Goal: Information Seeking & Learning: Learn about a topic

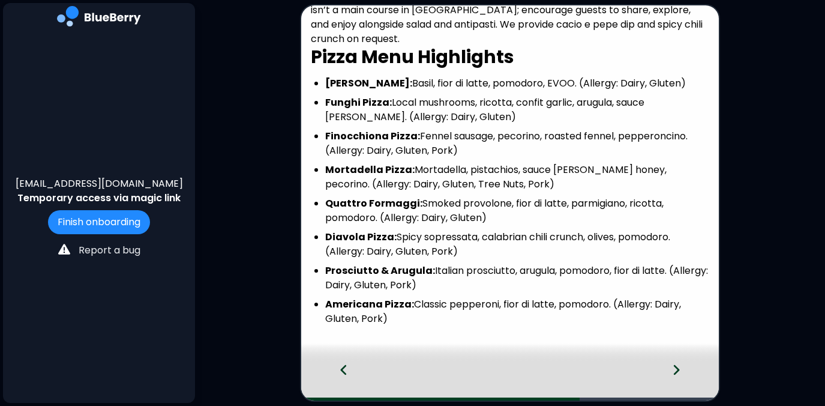
scroll to position [117, 0]
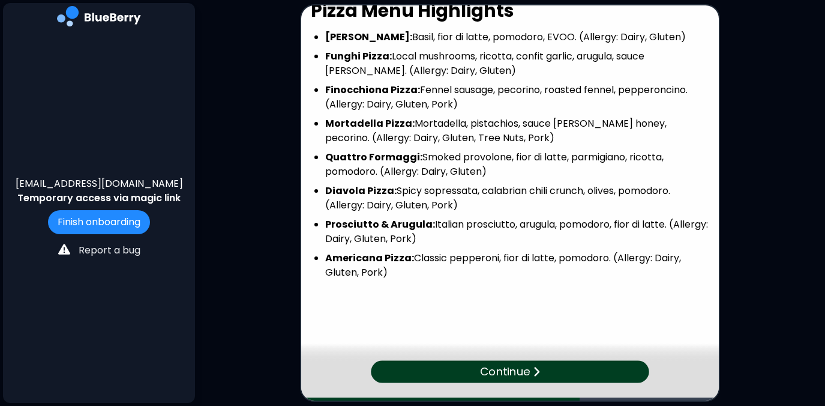
click at [542, 373] on div "Continue" at bounding box center [510, 372] width 278 height 22
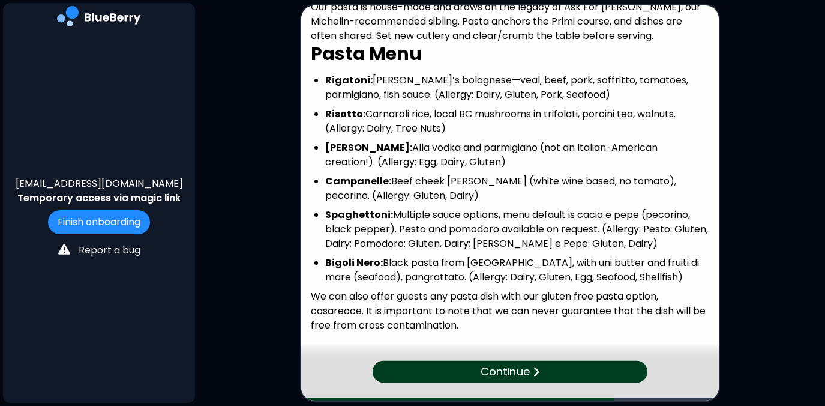
scroll to position [46, 0]
click at [489, 373] on p "Continue" at bounding box center [505, 371] width 49 height 17
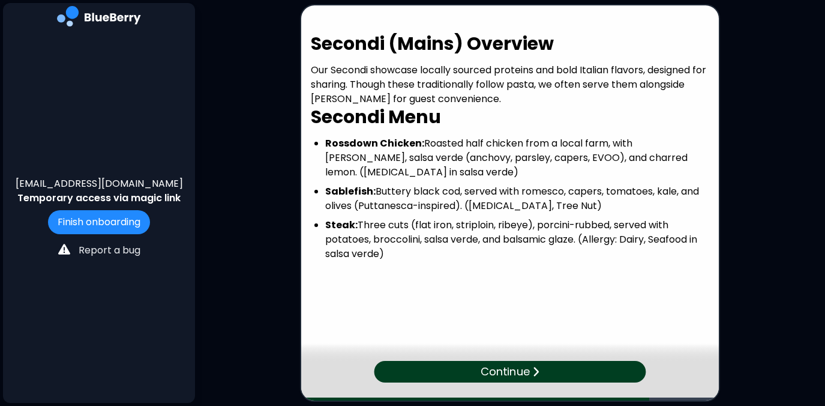
click at [519, 373] on p "Continue" at bounding box center [505, 371] width 49 height 17
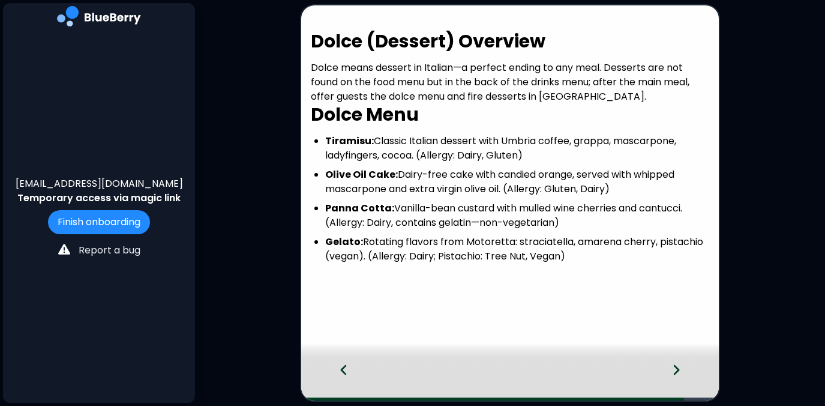
click at [677, 367] on icon at bounding box center [676, 369] width 8 height 13
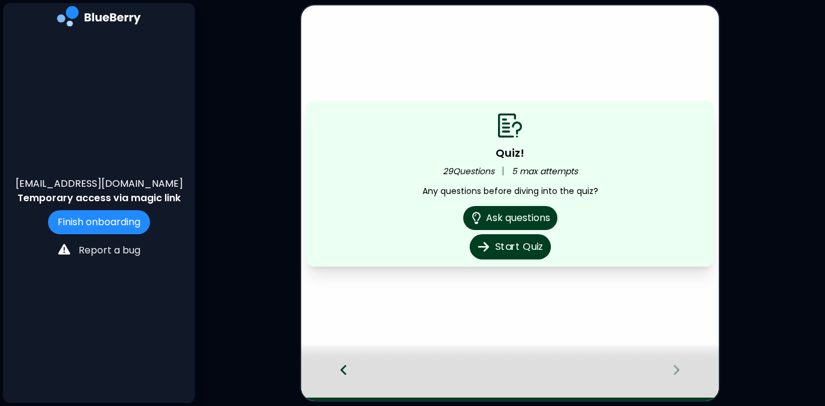
click at [523, 244] on button "Start Quiz" at bounding box center [509, 246] width 81 height 25
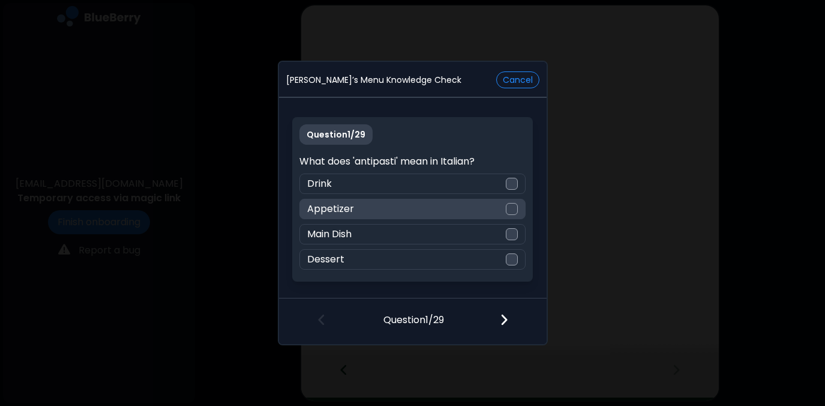
click at [510, 210] on div at bounding box center [512, 209] width 12 height 12
click at [506, 319] on img at bounding box center [504, 319] width 8 height 13
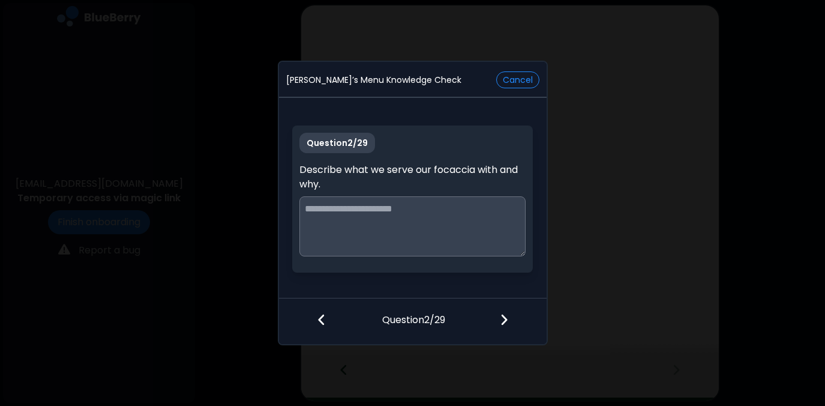
click at [465, 215] on textarea at bounding box center [412, 226] width 226 height 60
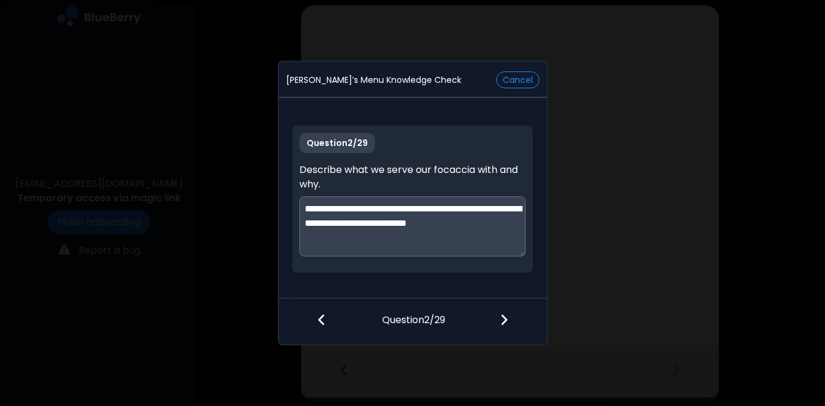
type textarea "**********"
click at [508, 317] on div at bounding box center [511, 320] width 71 height 44
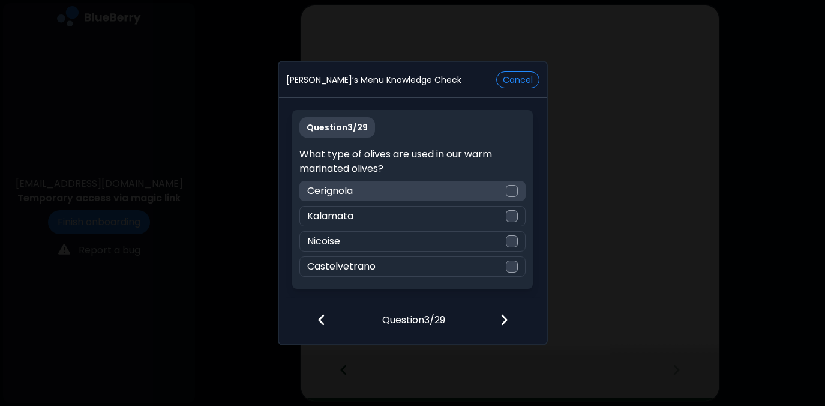
click at [514, 189] on div at bounding box center [512, 191] width 12 height 12
click at [504, 319] on img at bounding box center [504, 319] width 8 height 13
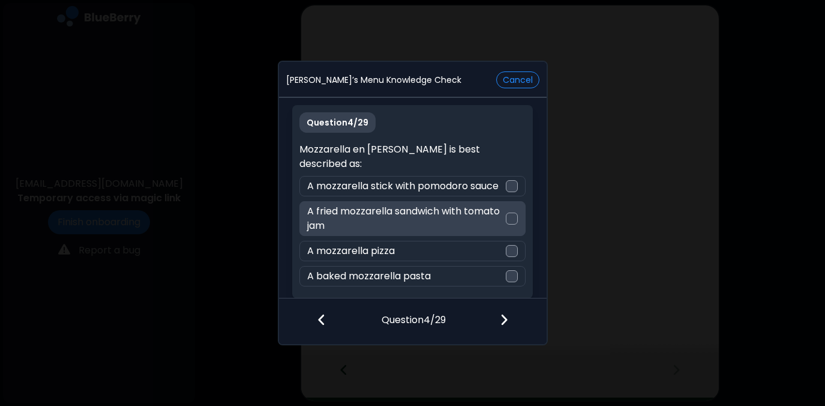
click at [512, 212] on div at bounding box center [512, 218] width 12 height 12
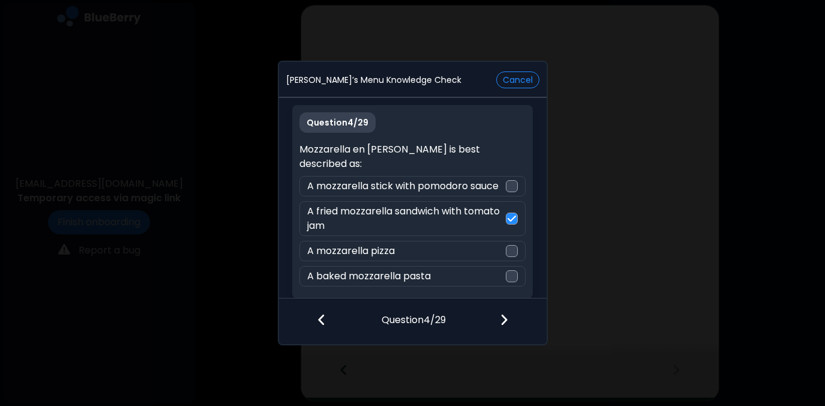
click at [501, 315] on img at bounding box center [504, 319] width 8 height 13
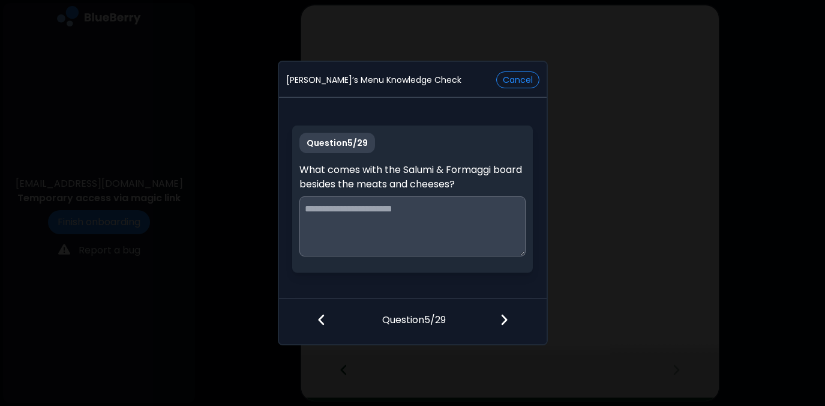
click at [392, 223] on textarea at bounding box center [412, 226] width 226 height 60
type textarea "*"
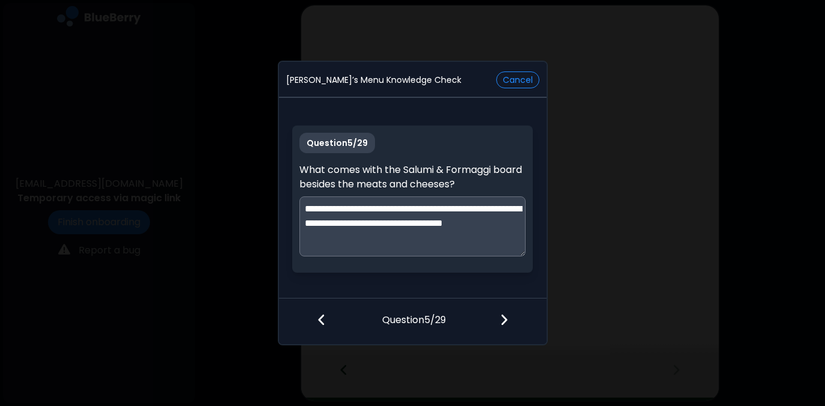
click at [454, 230] on textarea "**********" at bounding box center [412, 226] width 226 height 60
type textarea "**********"
click at [506, 317] on img at bounding box center [504, 319] width 8 height 13
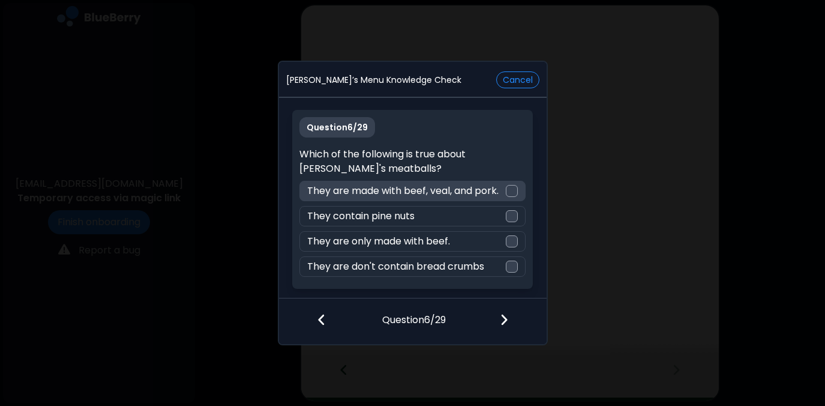
click at [517, 189] on div at bounding box center [512, 191] width 12 height 12
click at [500, 317] on img at bounding box center [504, 319] width 8 height 13
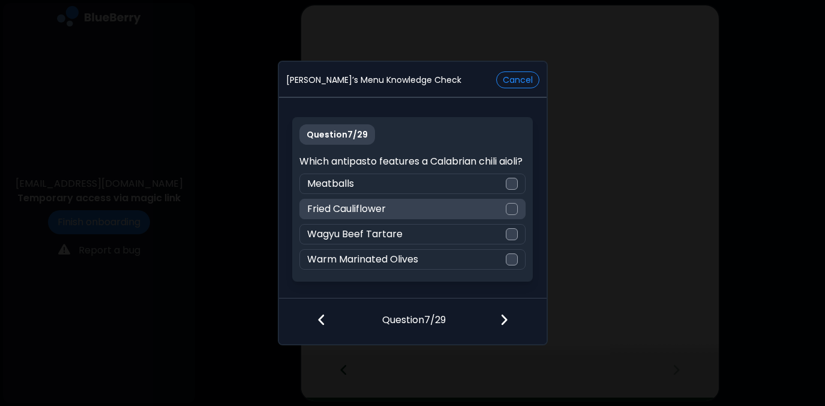
click at [511, 211] on div at bounding box center [512, 209] width 12 height 12
click at [505, 319] on img at bounding box center [504, 319] width 8 height 13
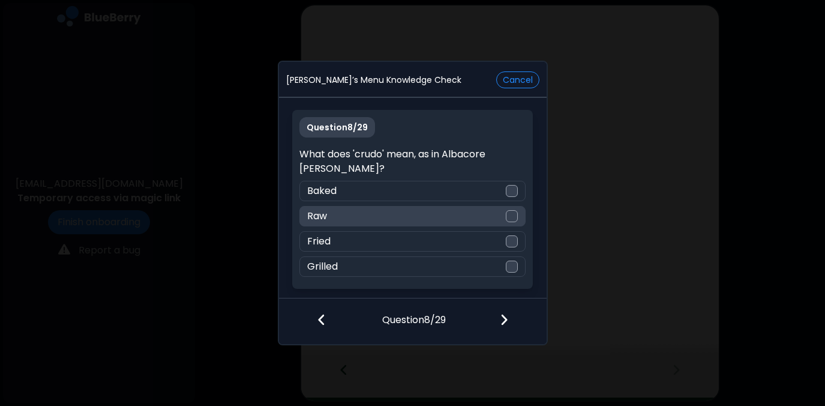
click at [516, 216] on div at bounding box center [512, 216] width 12 height 12
click at [512, 321] on div at bounding box center [511, 320] width 71 height 44
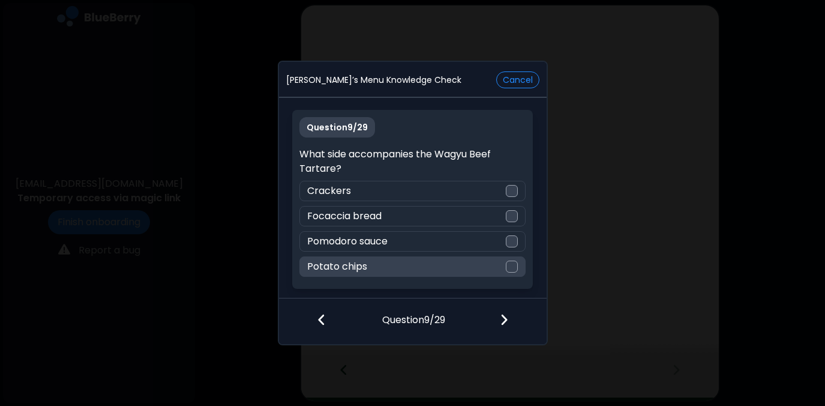
click at [512, 266] on div at bounding box center [512, 266] width 12 height 12
click at [501, 317] on img at bounding box center [504, 319] width 8 height 13
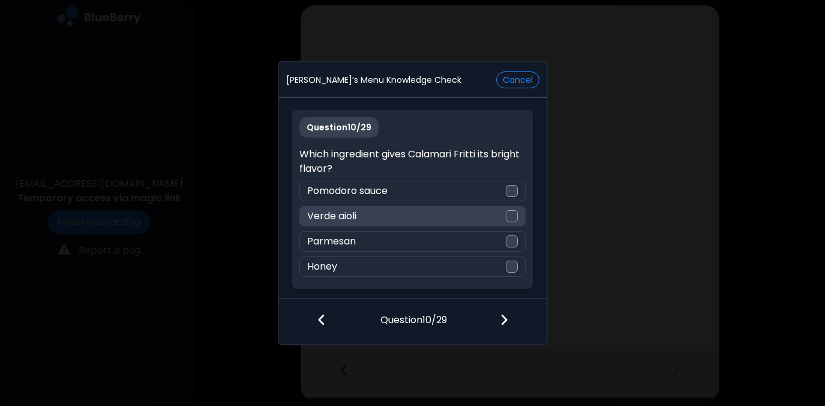
click at [513, 218] on div at bounding box center [512, 216] width 12 height 12
click at [504, 322] on img at bounding box center [504, 319] width 8 height 13
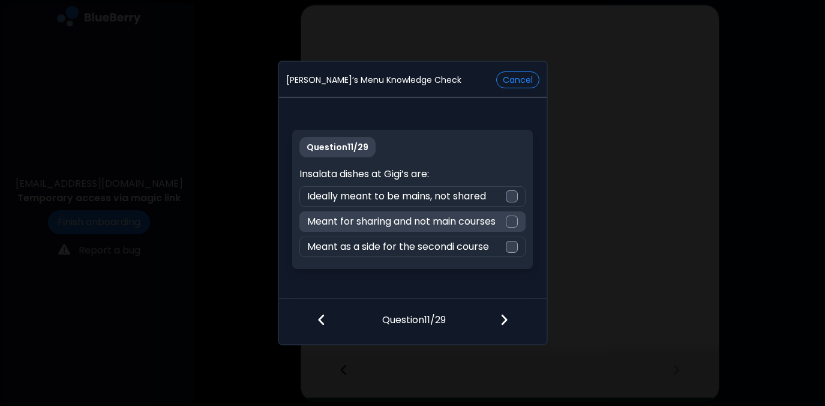
click at [516, 220] on div at bounding box center [512, 221] width 12 height 12
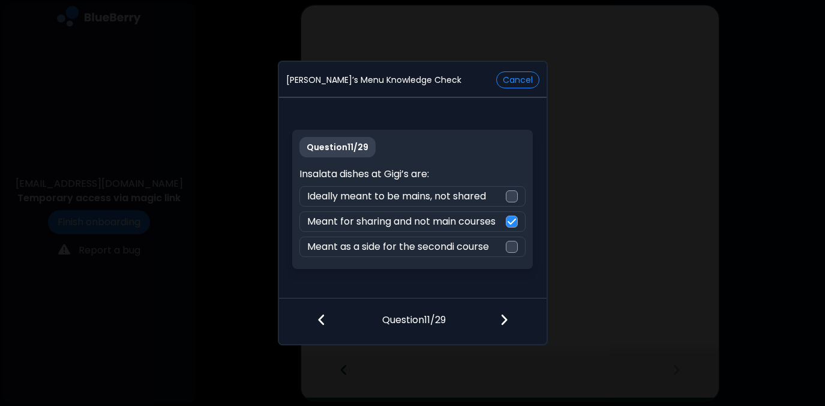
click at [503, 321] on img at bounding box center [504, 319] width 8 height 13
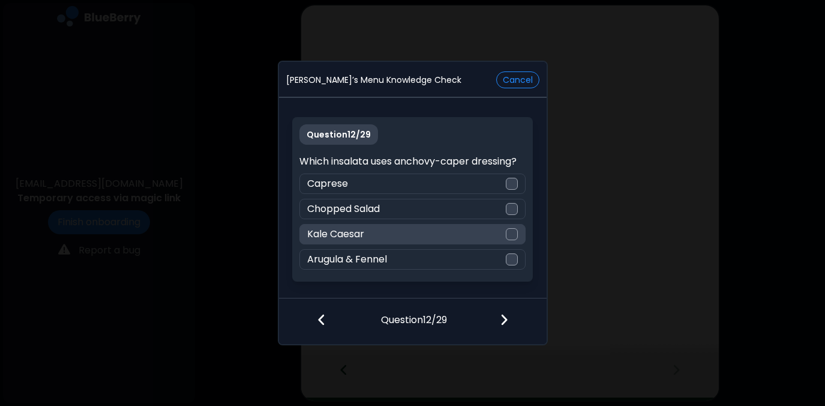
click at [514, 233] on div at bounding box center [512, 234] width 12 height 12
click at [506, 320] on img at bounding box center [504, 319] width 8 height 13
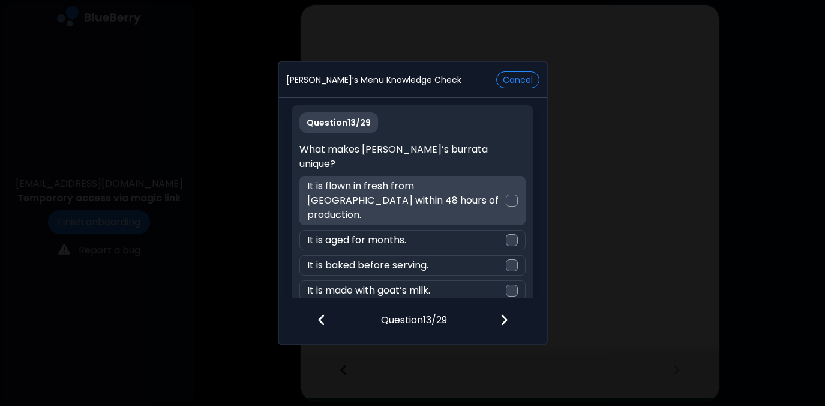
click at [516, 194] on div at bounding box center [512, 200] width 12 height 12
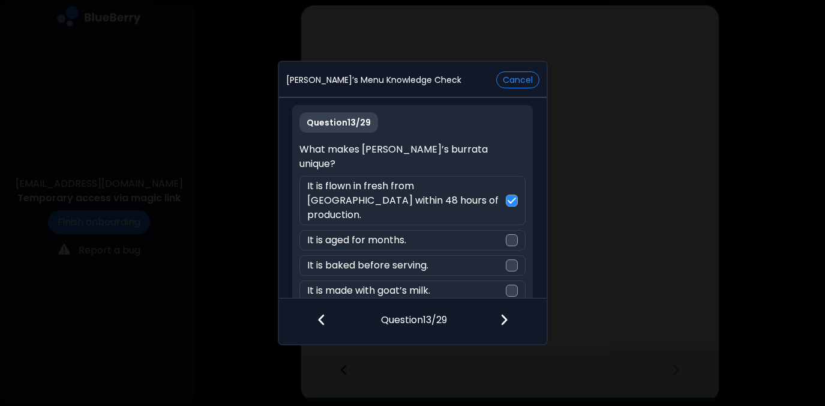
click at [506, 320] on img at bounding box center [504, 319] width 8 height 13
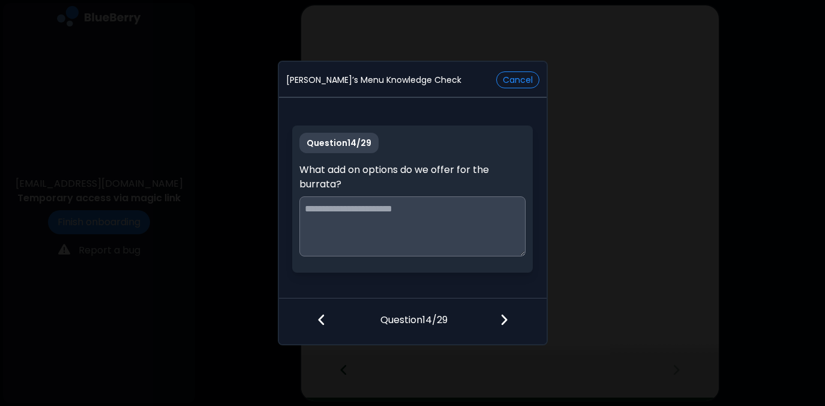
click at [474, 210] on textarea at bounding box center [412, 226] width 226 height 60
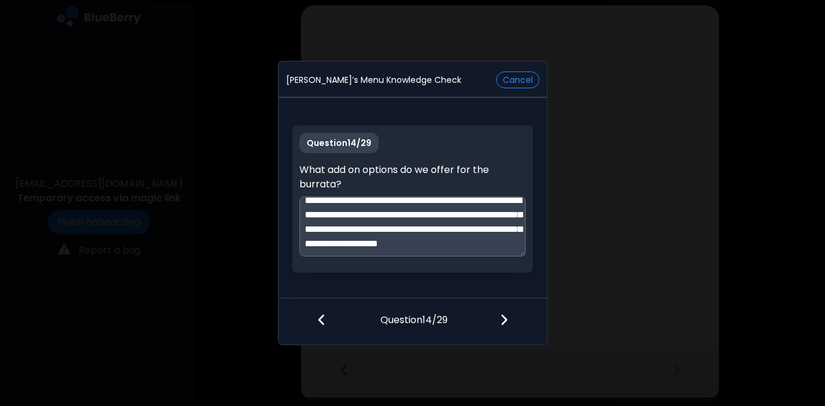
scroll to position [32, 0]
click at [456, 249] on textarea "**********" at bounding box center [412, 226] width 226 height 60
type textarea "**********"
click at [504, 318] on img at bounding box center [504, 319] width 8 height 13
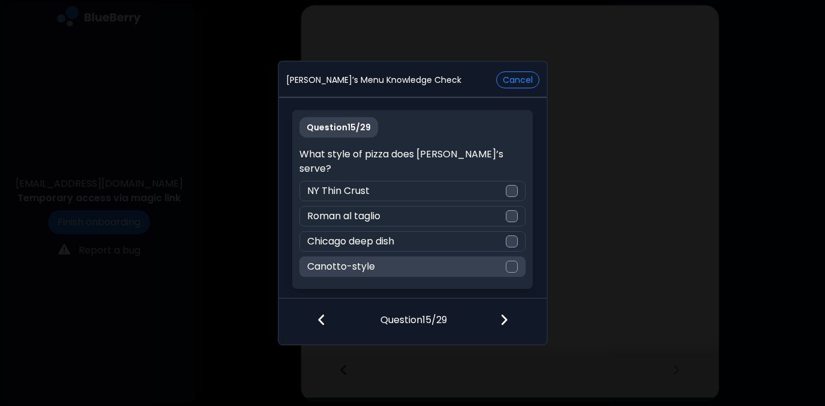
click at [511, 262] on div at bounding box center [512, 266] width 12 height 12
click at [506, 320] on img at bounding box center [504, 319] width 8 height 13
click at [508, 266] on div at bounding box center [512, 266] width 12 height 12
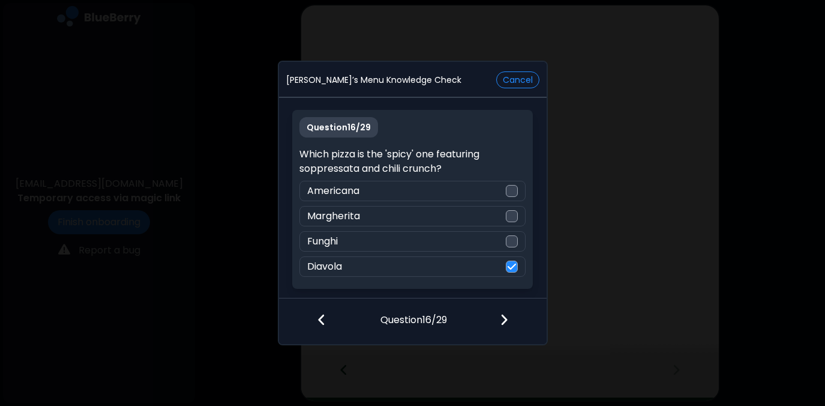
click at [497, 318] on div at bounding box center [511, 320] width 71 height 44
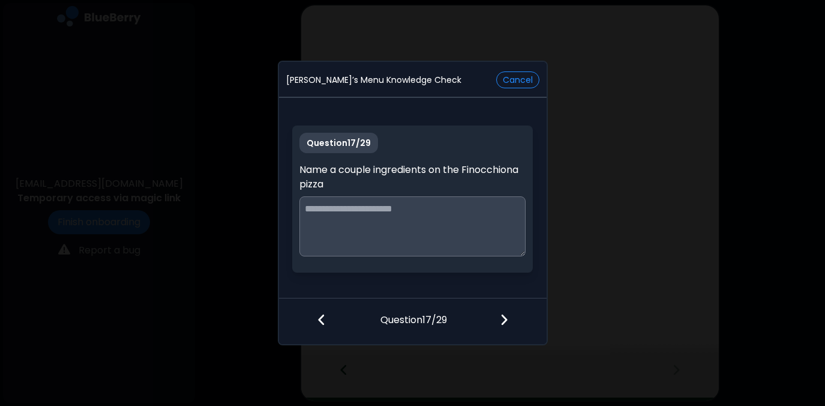
click at [499, 211] on textarea at bounding box center [412, 226] width 226 height 60
click at [430, 208] on textarea "**********" at bounding box center [412, 226] width 226 height 60
click at [512, 209] on textarea "**********" at bounding box center [412, 226] width 226 height 60
type textarea "**********"
click at [504, 319] on img at bounding box center [504, 319] width 8 height 13
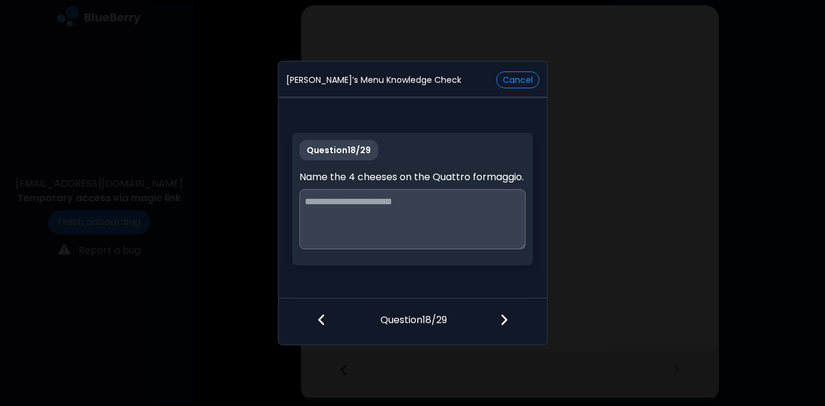
click at [400, 207] on textarea at bounding box center [412, 219] width 226 height 60
type textarea "**********"
click at [506, 322] on img at bounding box center [504, 319] width 8 height 13
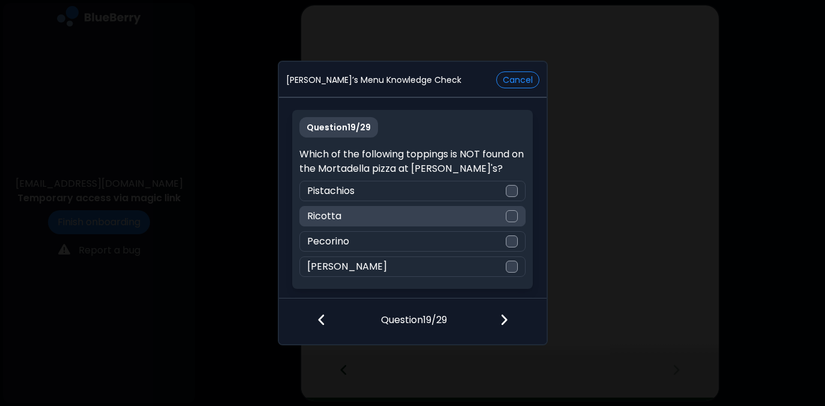
click at [514, 215] on div at bounding box center [512, 216] width 12 height 12
click at [506, 320] on img at bounding box center [504, 319] width 8 height 13
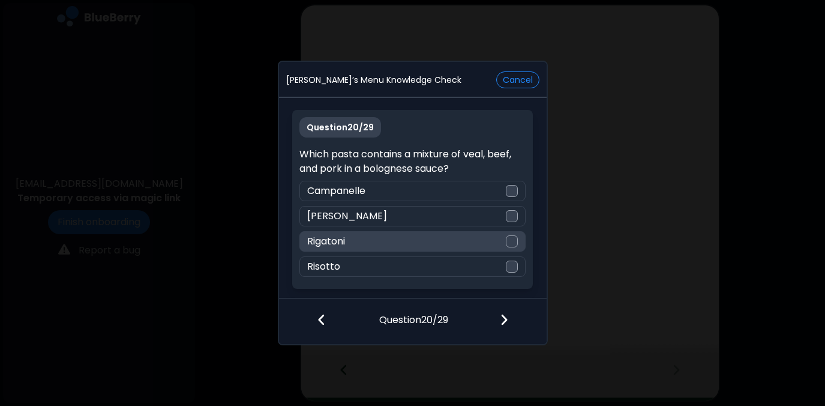
click at [518, 236] on div "Rigatoni" at bounding box center [412, 241] width 226 height 20
click at [501, 319] on img at bounding box center [504, 319] width 8 height 13
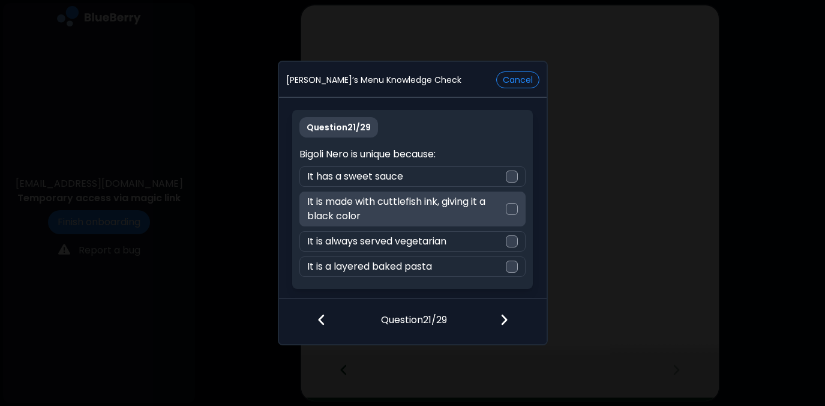
click at [514, 212] on div at bounding box center [512, 209] width 12 height 12
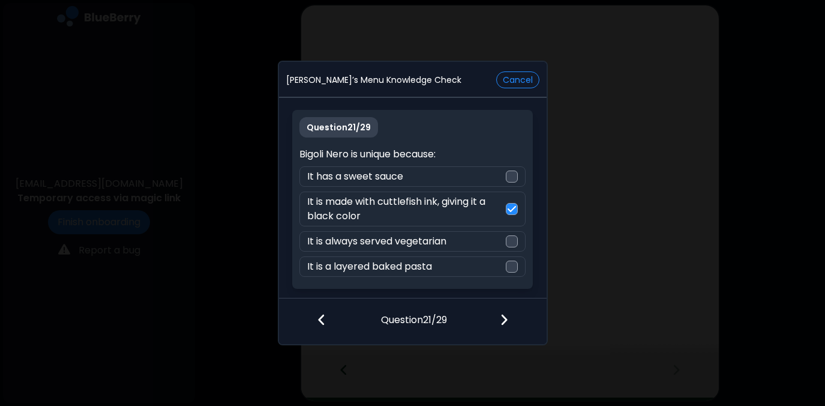
click at [504, 317] on img at bounding box center [504, 319] width 8 height 13
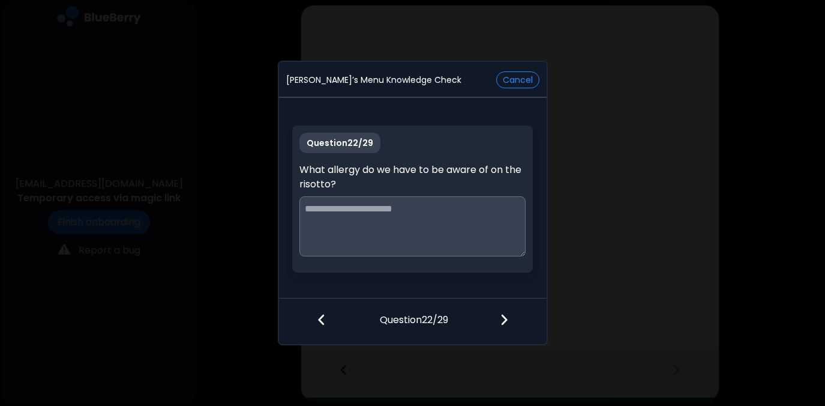
click at [436, 206] on textarea at bounding box center [412, 226] width 226 height 60
type textarea "**********"
click at [500, 319] on img at bounding box center [504, 319] width 8 height 13
click at [434, 232] on textarea at bounding box center [412, 226] width 226 height 60
click at [354, 215] on textarea at bounding box center [412, 226] width 226 height 60
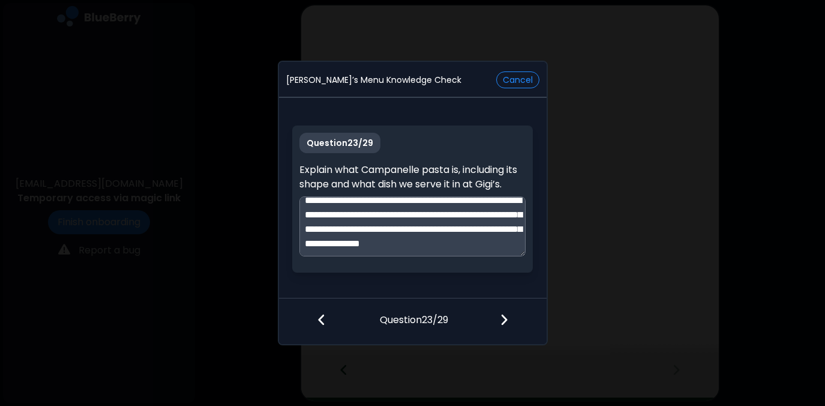
scroll to position [23, 0]
type textarea "**********"
click at [503, 319] on img at bounding box center [504, 319] width 8 height 13
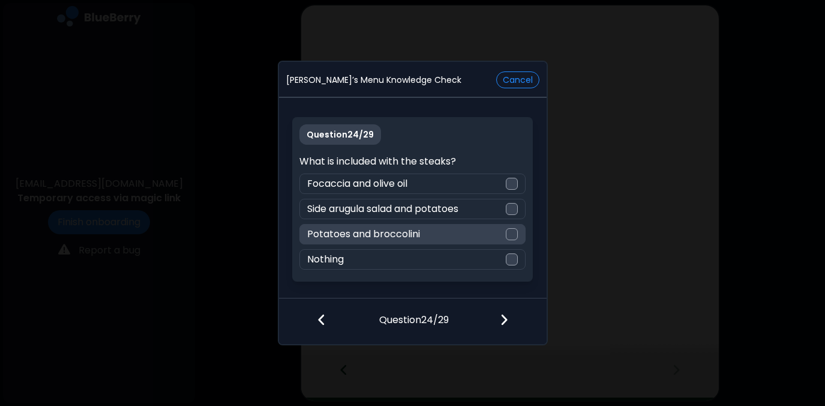
click at [512, 235] on div at bounding box center [512, 234] width 12 height 12
click at [504, 320] on img at bounding box center [504, 319] width 8 height 13
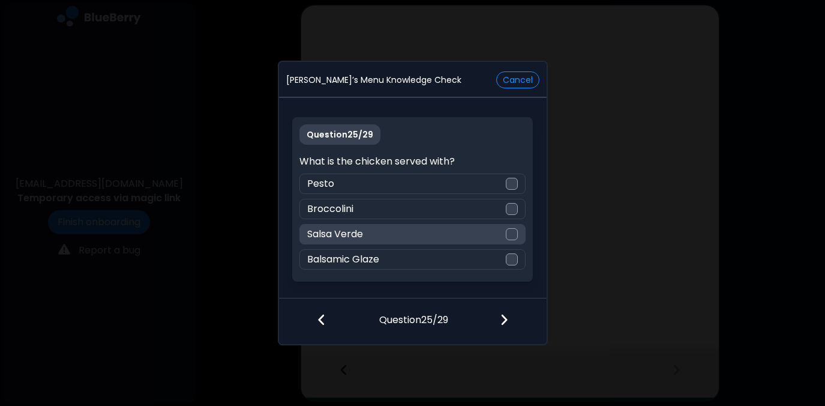
click at [512, 233] on div at bounding box center [512, 234] width 12 height 12
click at [506, 320] on img at bounding box center [504, 319] width 8 height 13
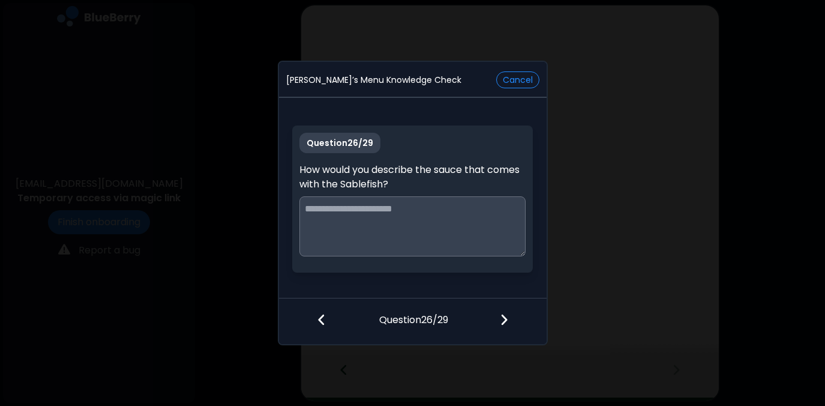
click at [457, 215] on textarea at bounding box center [412, 226] width 226 height 60
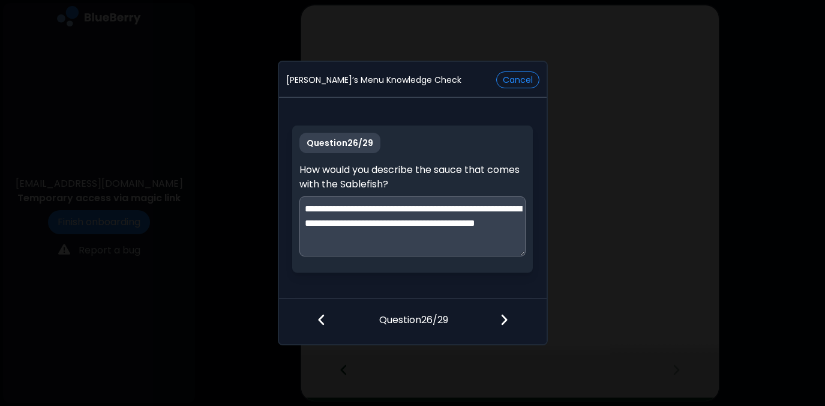
click at [467, 208] on textarea "**********" at bounding box center [412, 226] width 226 height 60
click at [442, 217] on textarea "**********" at bounding box center [412, 226] width 226 height 60
click at [463, 236] on textarea "**********" at bounding box center [412, 226] width 226 height 60
type textarea "**********"
click at [503, 319] on img at bounding box center [504, 319] width 8 height 13
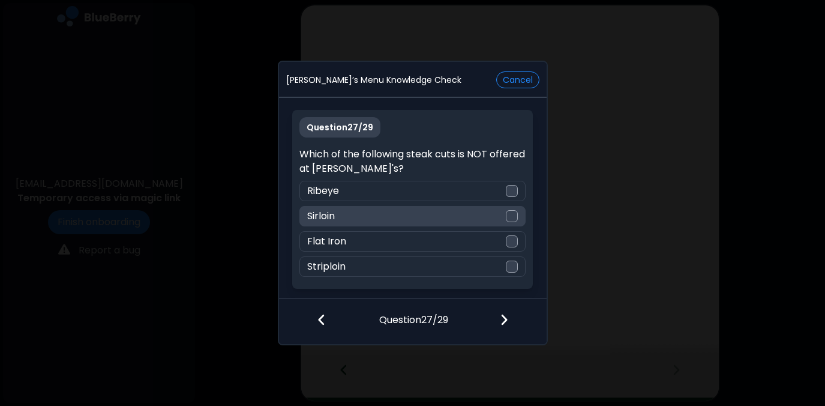
click at [510, 217] on div at bounding box center [512, 216] width 12 height 12
click at [507, 317] on img at bounding box center [504, 319] width 8 height 13
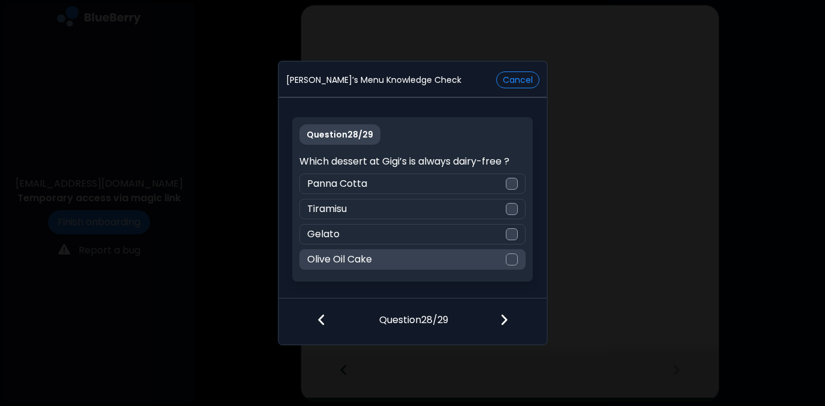
click at [511, 260] on div at bounding box center [512, 259] width 12 height 12
click at [501, 317] on img at bounding box center [504, 319] width 8 height 13
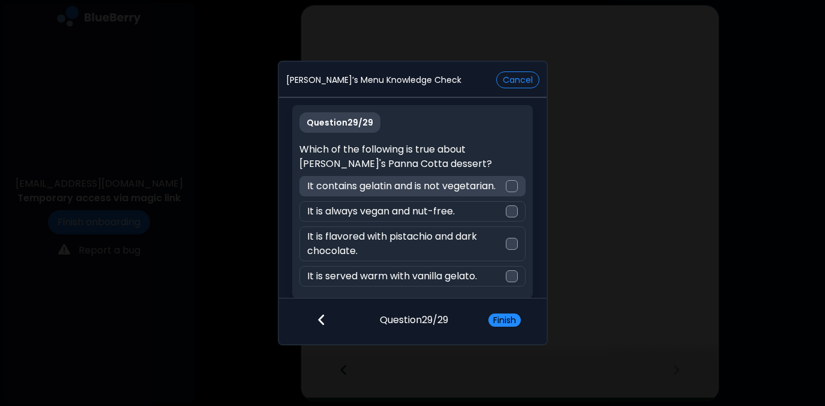
click at [510, 184] on div at bounding box center [512, 186] width 12 height 12
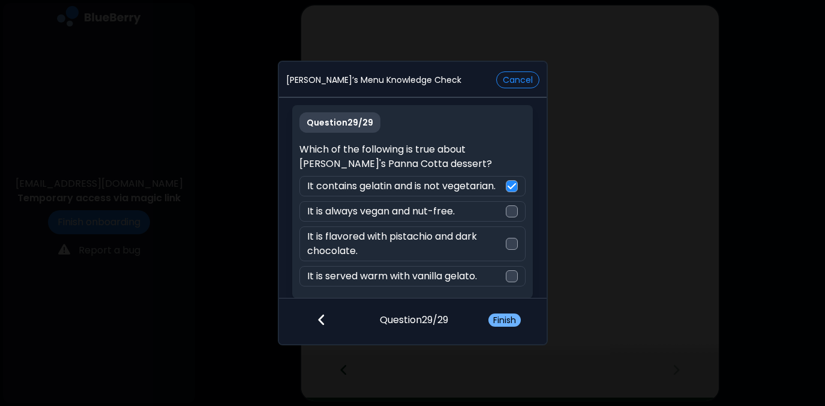
click at [516, 319] on button "Finish" at bounding box center [504, 319] width 32 height 13
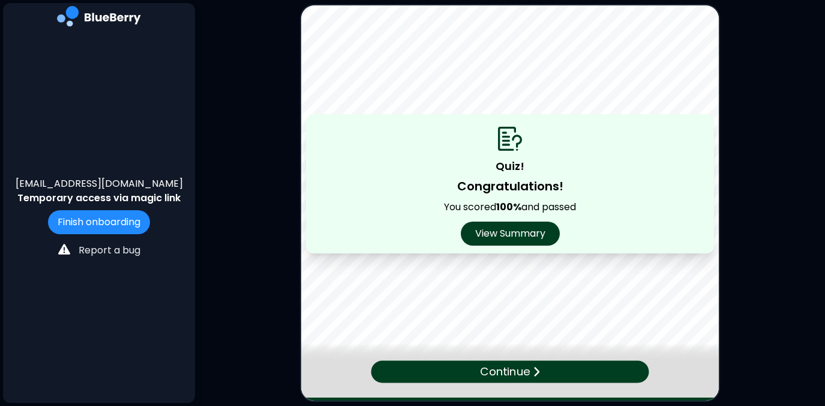
click at [514, 371] on p "Continue" at bounding box center [505, 371] width 50 height 17
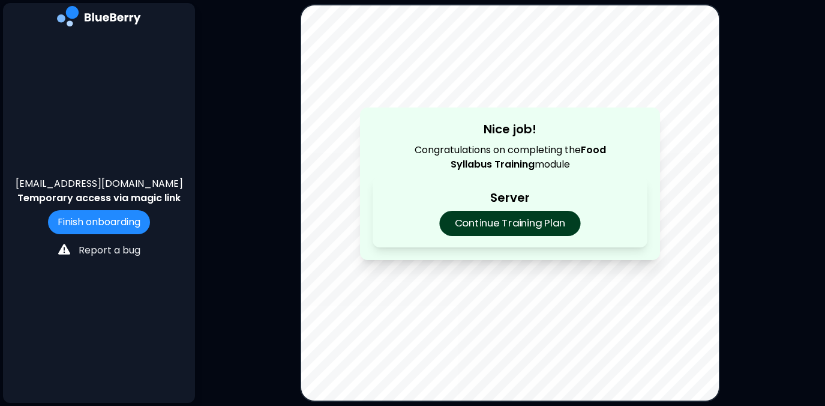
click at [507, 217] on p "Continue Training Plan" at bounding box center [509, 223] width 141 height 25
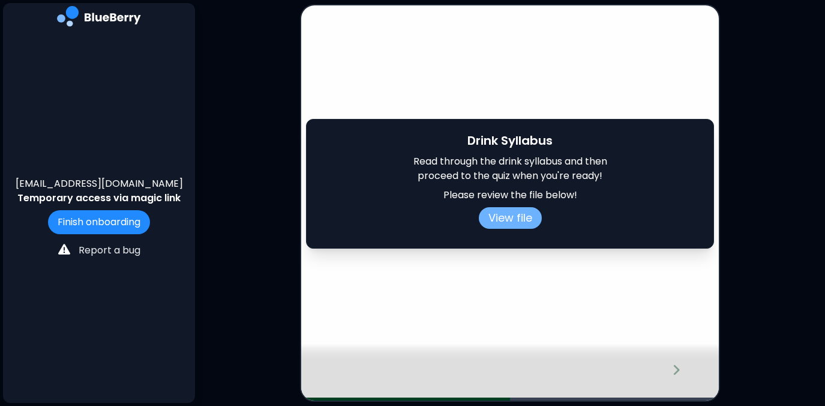
click at [525, 217] on button "View file" at bounding box center [510, 218] width 63 height 22
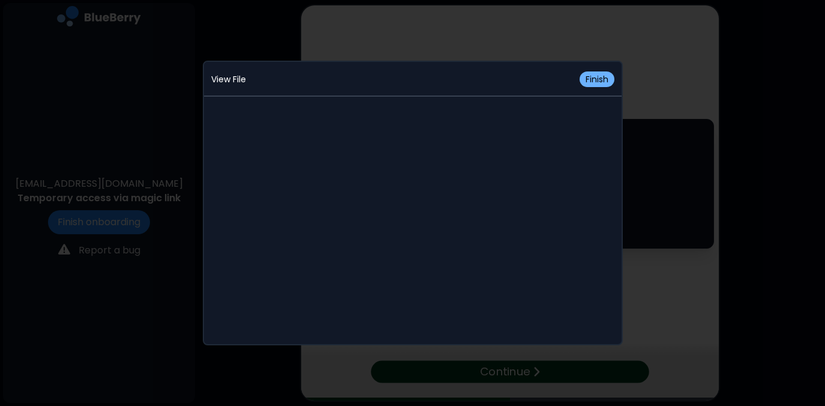
click at [595, 82] on button "Finish" at bounding box center [596, 79] width 35 height 16
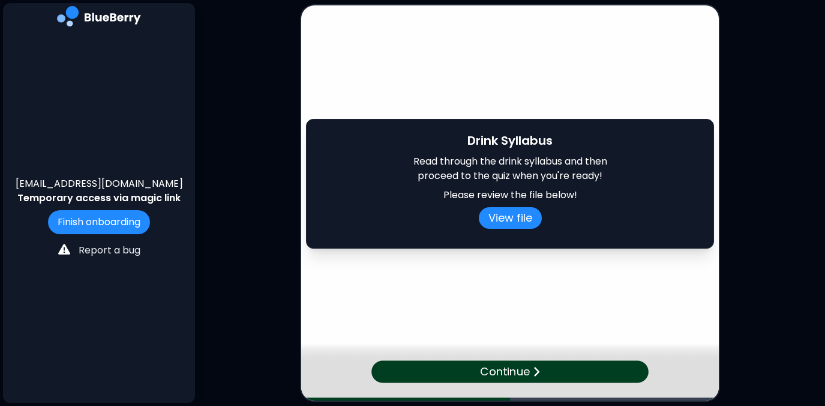
click at [529, 374] on p "Continue" at bounding box center [505, 371] width 50 height 17
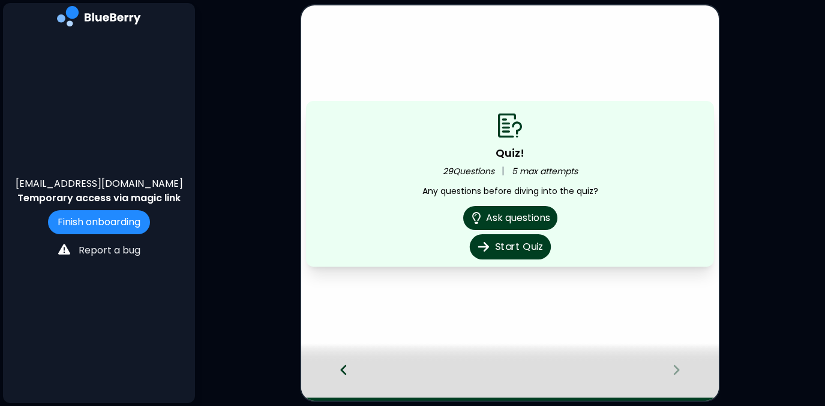
click at [529, 250] on button "Start Quiz" at bounding box center [509, 246] width 81 height 25
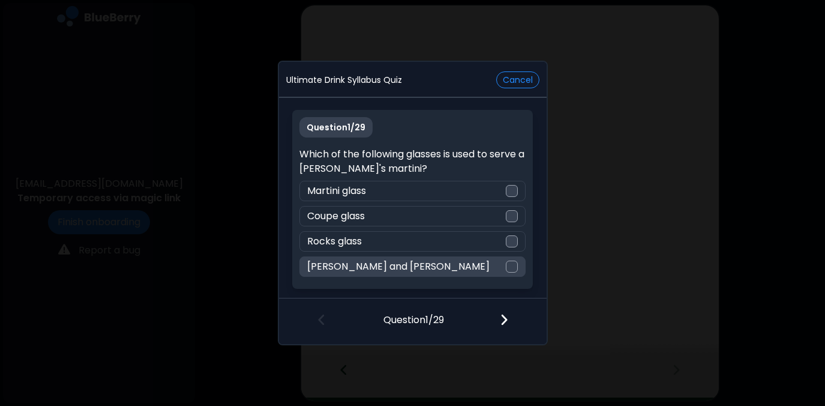
click at [510, 268] on div at bounding box center [512, 266] width 12 height 12
click at [504, 322] on img at bounding box center [504, 319] width 8 height 13
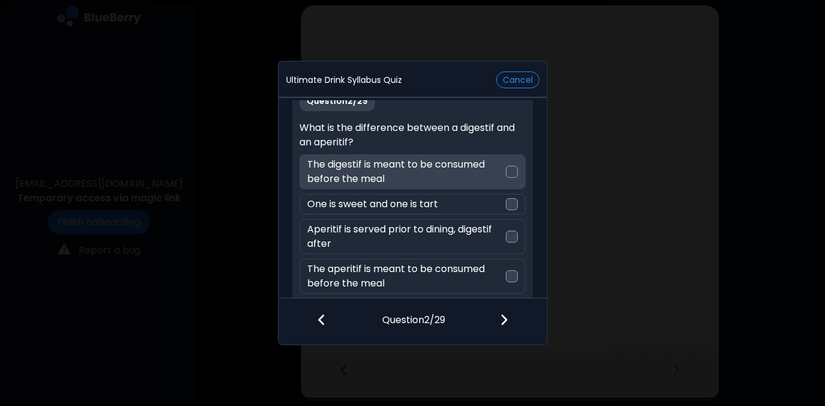
scroll to position [34, 0]
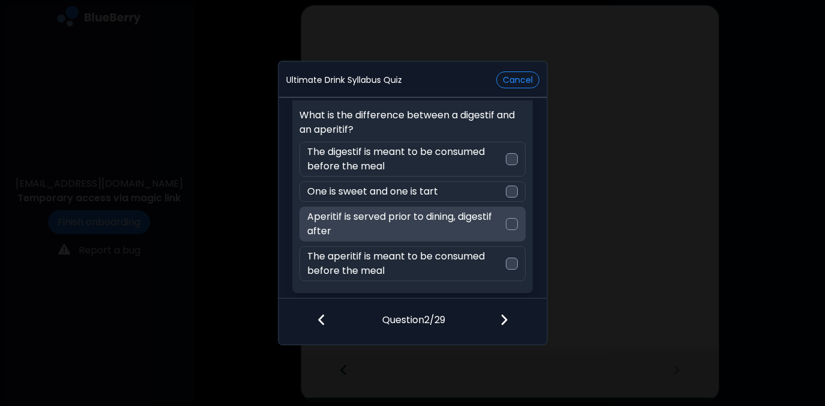
click at [510, 222] on div at bounding box center [512, 224] width 12 height 12
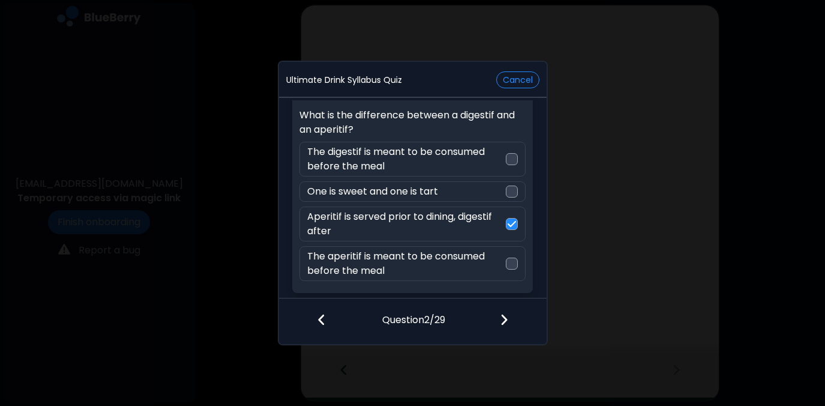
click at [504, 314] on img at bounding box center [504, 319] width 8 height 13
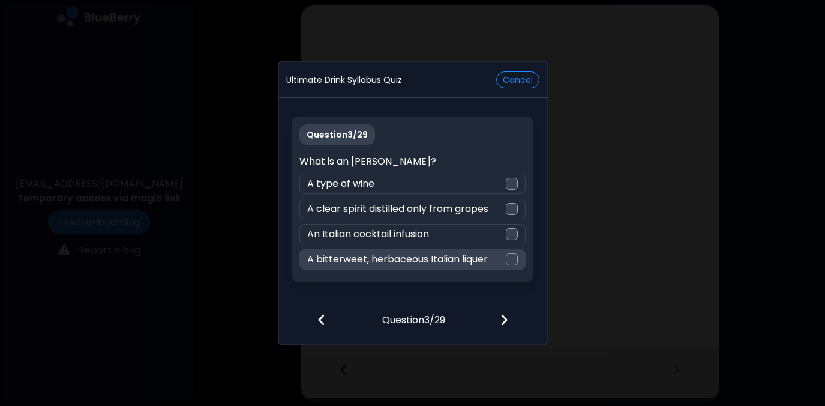
click at [513, 259] on div at bounding box center [512, 259] width 12 height 12
click at [504, 317] on img at bounding box center [504, 319] width 8 height 13
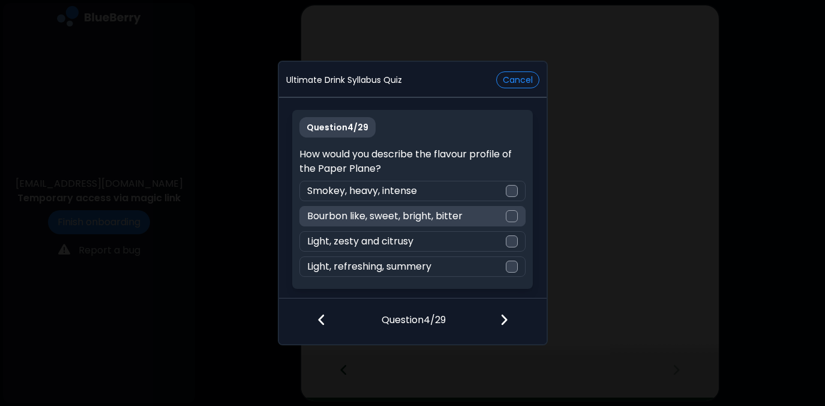
click at [513, 214] on div at bounding box center [512, 216] width 12 height 12
click at [502, 315] on img at bounding box center [504, 319] width 8 height 13
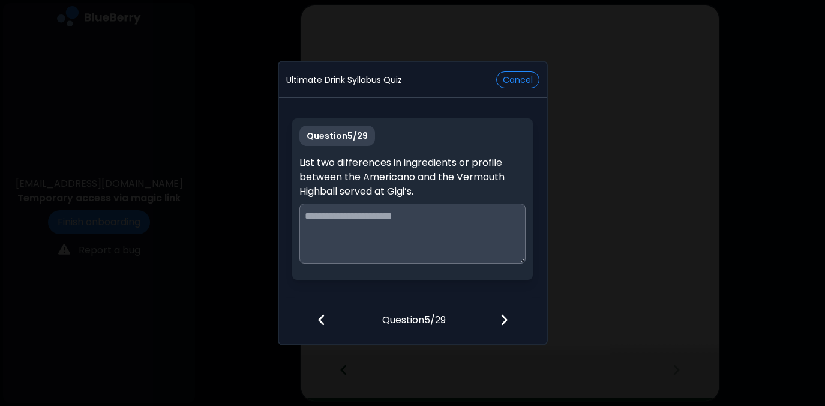
click at [400, 222] on textarea at bounding box center [412, 233] width 226 height 60
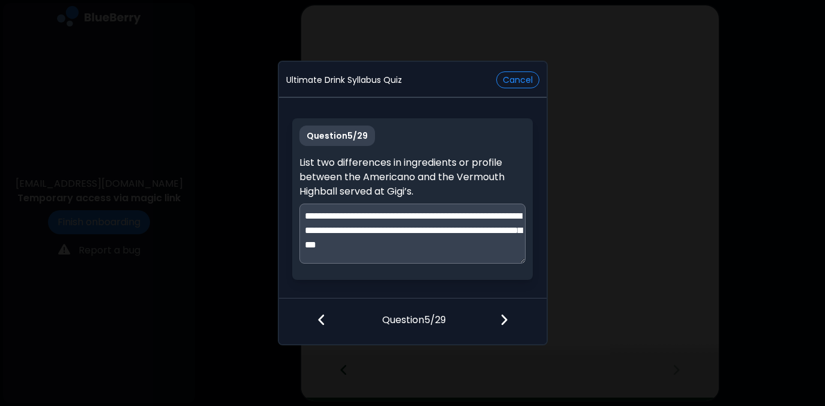
scroll to position [3, 0]
click at [320, 257] on textarea "**********" at bounding box center [412, 233] width 226 height 60
click at [440, 256] on textarea "**********" at bounding box center [412, 233] width 226 height 60
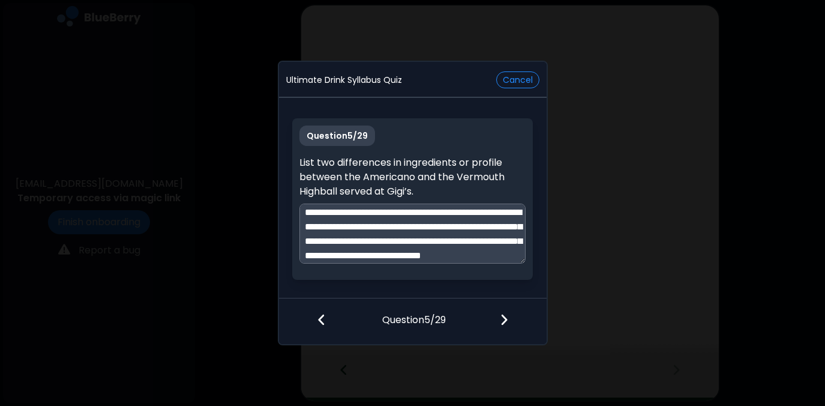
scroll to position [0, 0]
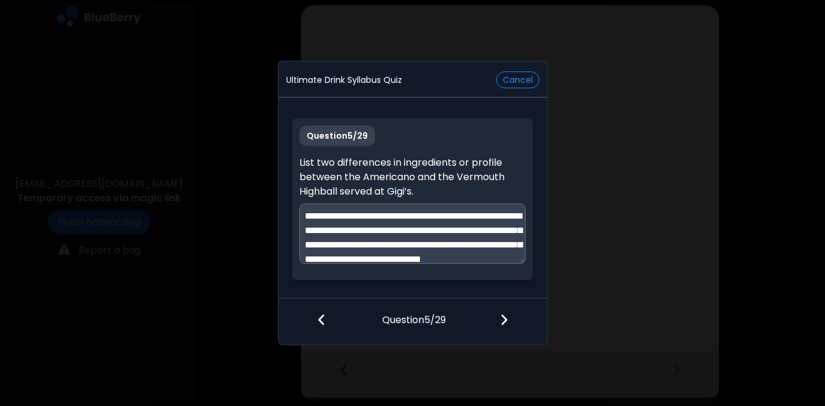
click at [513, 216] on textarea "**********" at bounding box center [412, 233] width 226 height 60
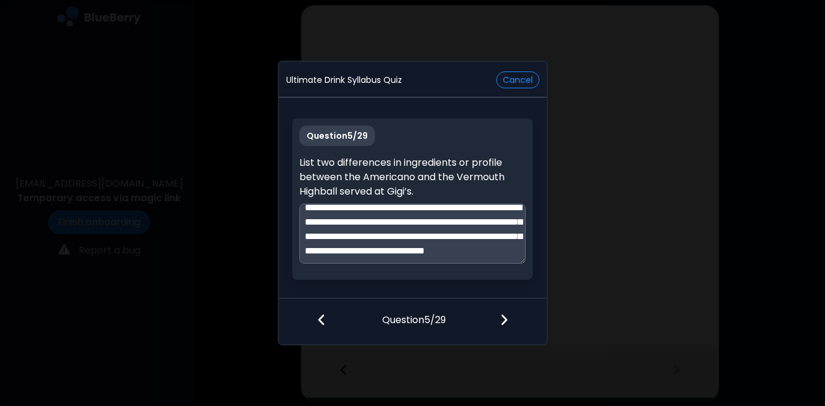
scroll to position [37, 0]
click at [376, 250] on textarea "**********" at bounding box center [412, 233] width 226 height 60
click at [379, 250] on textarea "**********" at bounding box center [412, 233] width 226 height 60
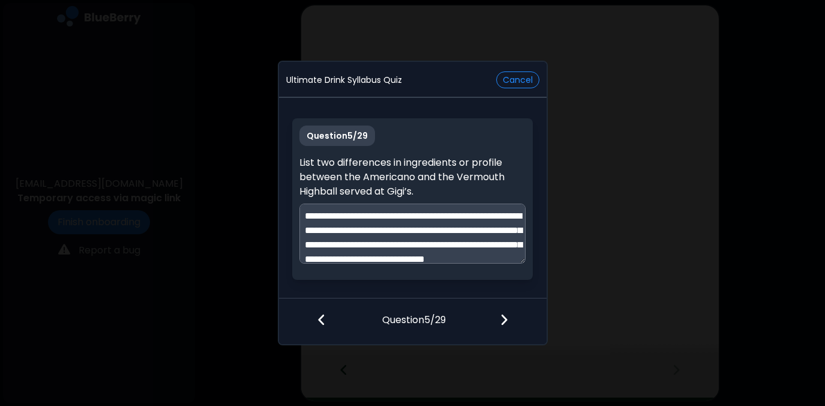
click at [307, 230] on textarea "**********" at bounding box center [412, 233] width 226 height 60
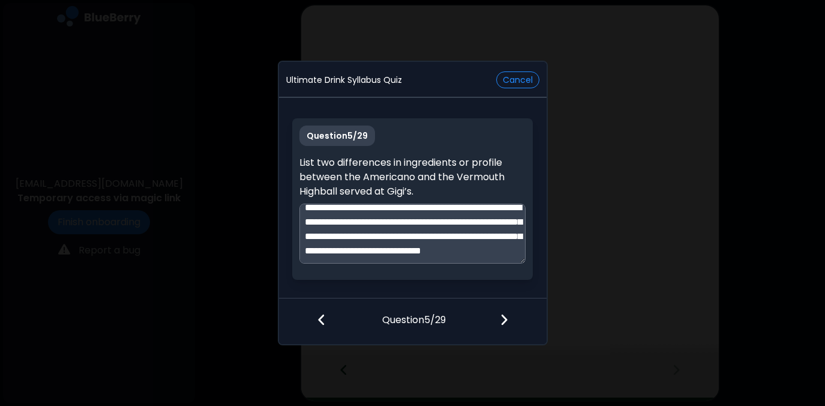
scroll to position [36, 0]
click at [412, 249] on textarea "**********" at bounding box center [412, 233] width 226 height 60
type textarea "**********"
click at [504, 320] on img at bounding box center [504, 319] width 8 height 13
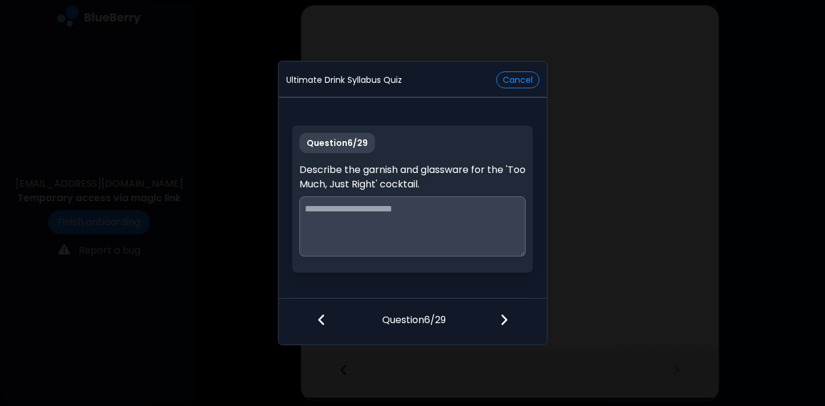
click at [358, 217] on textarea at bounding box center [412, 226] width 226 height 60
click at [324, 224] on textarea "**********" at bounding box center [412, 226] width 226 height 60
click at [481, 224] on textarea "**********" at bounding box center [412, 226] width 226 height 60
type textarea "**********"
click at [504, 317] on img at bounding box center [504, 319] width 8 height 13
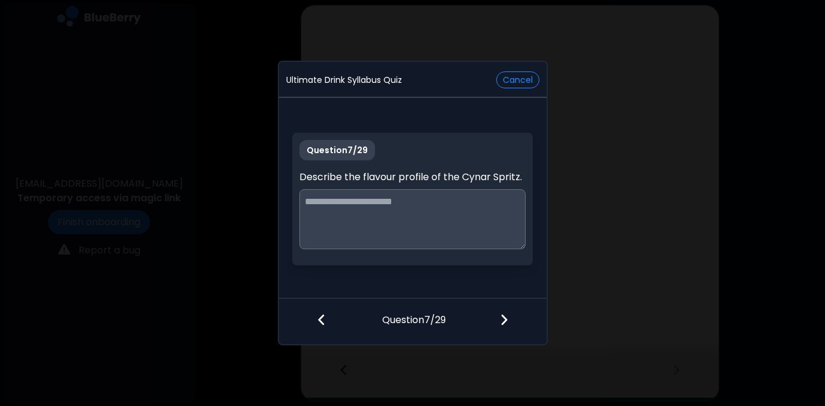
click at [416, 217] on textarea at bounding box center [412, 219] width 226 height 60
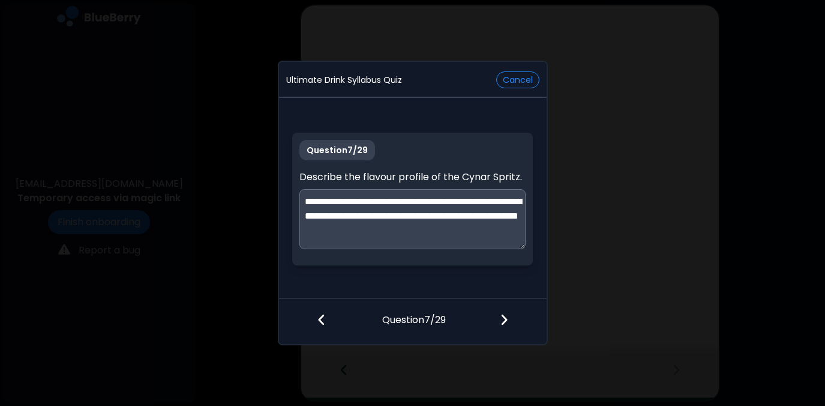
type textarea "**********"
click at [512, 317] on div at bounding box center [511, 320] width 71 height 44
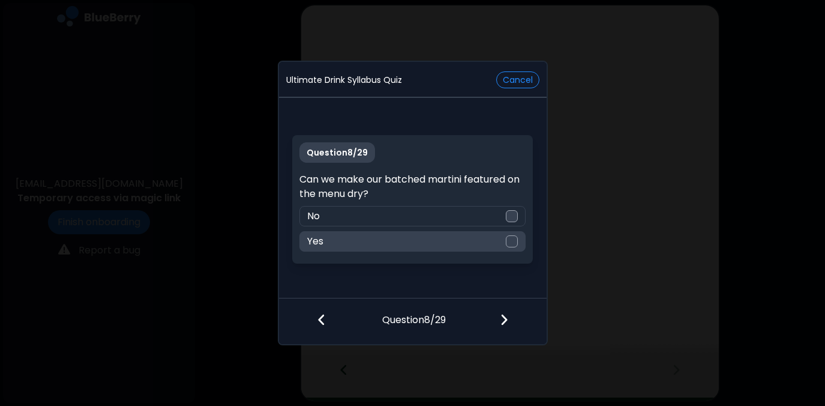
click at [512, 240] on div at bounding box center [512, 241] width 12 height 12
click at [503, 318] on img at bounding box center [504, 319] width 8 height 13
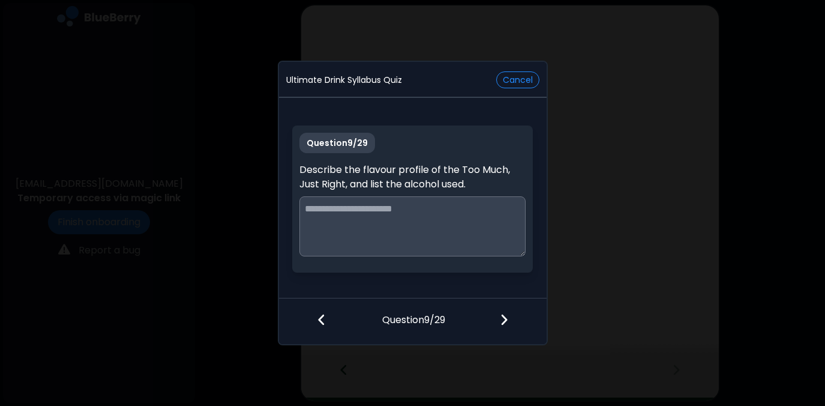
click at [460, 209] on textarea at bounding box center [412, 226] width 226 height 60
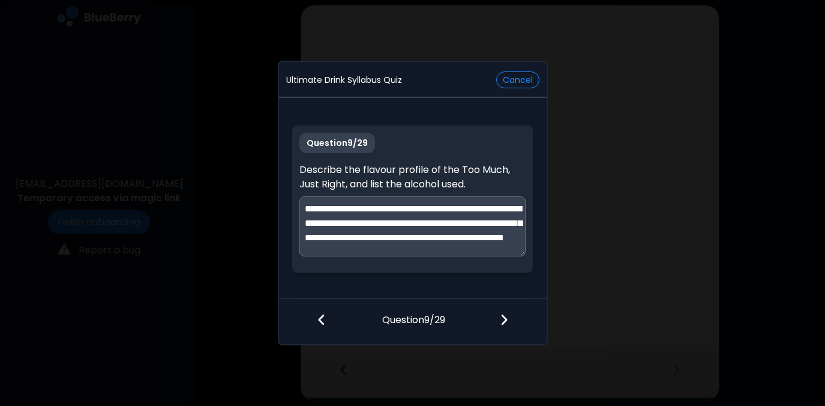
scroll to position [17, 0]
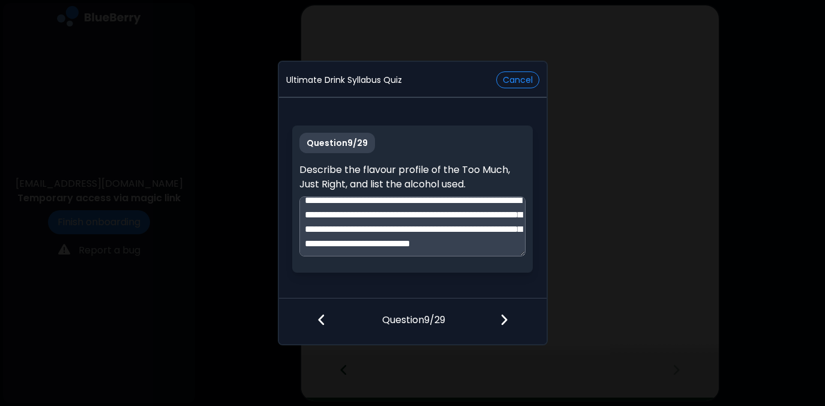
type textarea "**********"
click at [506, 317] on img at bounding box center [504, 319] width 8 height 13
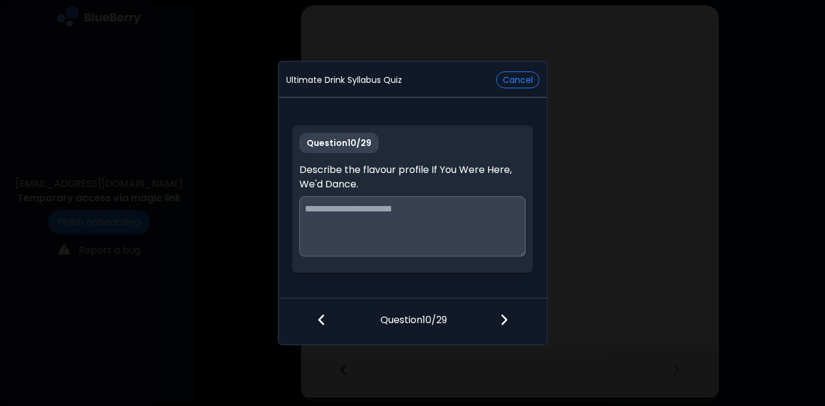
click at [412, 204] on textarea at bounding box center [412, 226] width 226 height 60
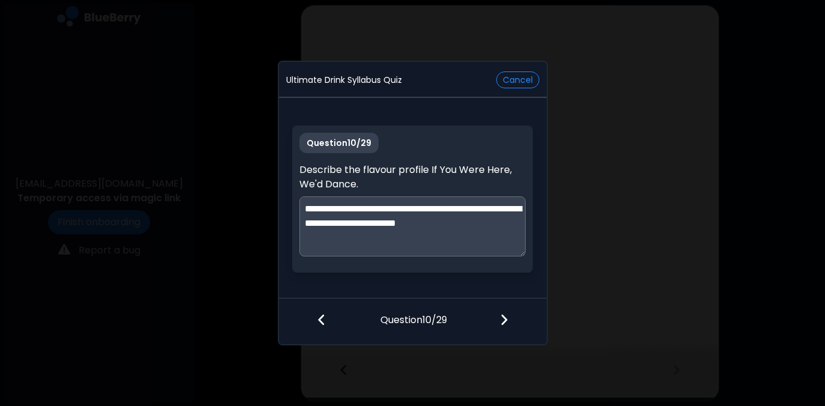
type textarea "**********"
click at [506, 319] on img at bounding box center [504, 319] width 8 height 13
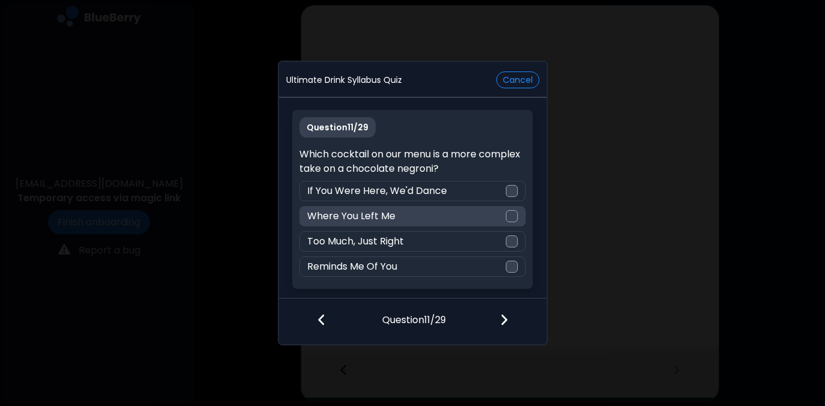
click at [516, 218] on div at bounding box center [512, 216] width 12 height 12
click at [506, 314] on img at bounding box center [504, 319] width 8 height 13
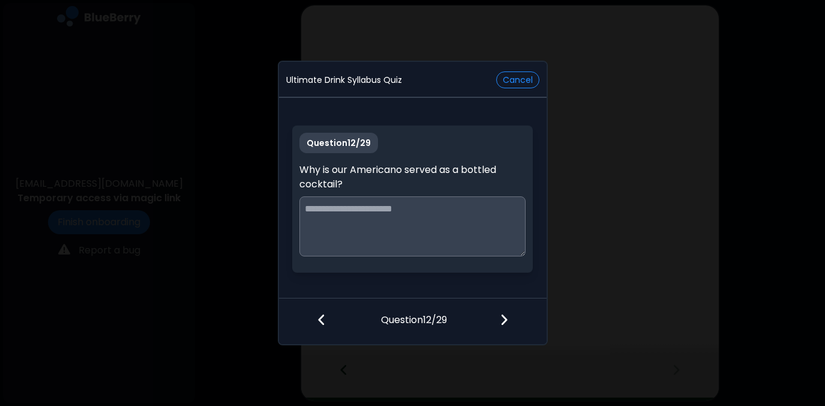
click at [427, 204] on textarea at bounding box center [412, 226] width 226 height 60
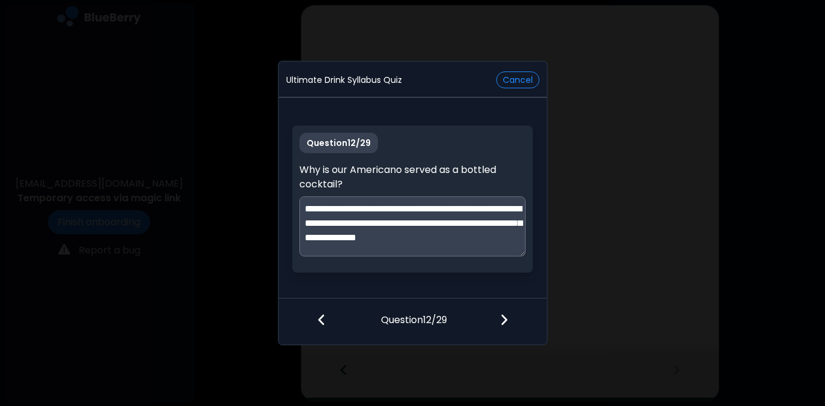
scroll to position [3, 0]
click at [426, 248] on textarea "**********" at bounding box center [412, 226] width 226 height 60
click at [498, 233] on textarea "**********" at bounding box center [412, 226] width 226 height 60
click at [433, 244] on textarea "**********" at bounding box center [412, 226] width 226 height 60
type textarea "**********"
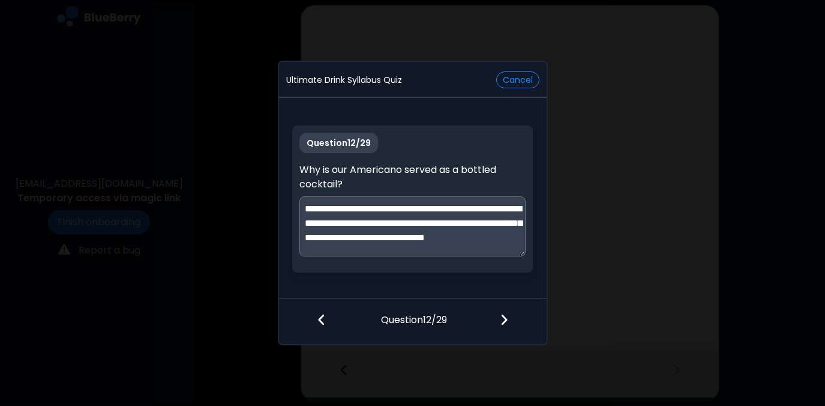
click at [503, 317] on img at bounding box center [504, 319] width 8 height 13
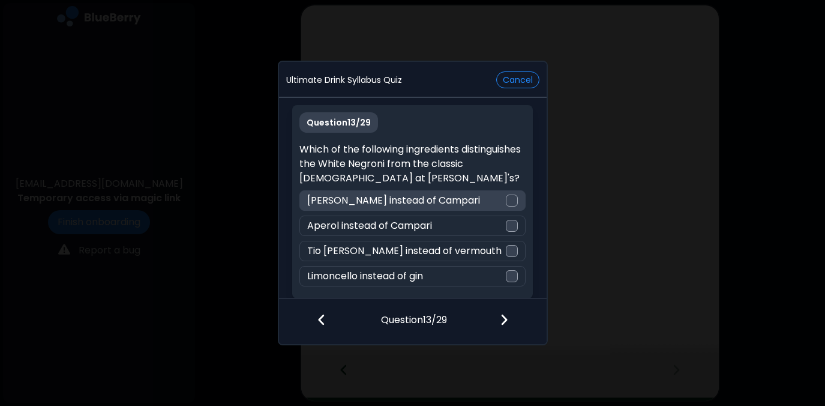
click at [513, 199] on div at bounding box center [512, 200] width 12 height 12
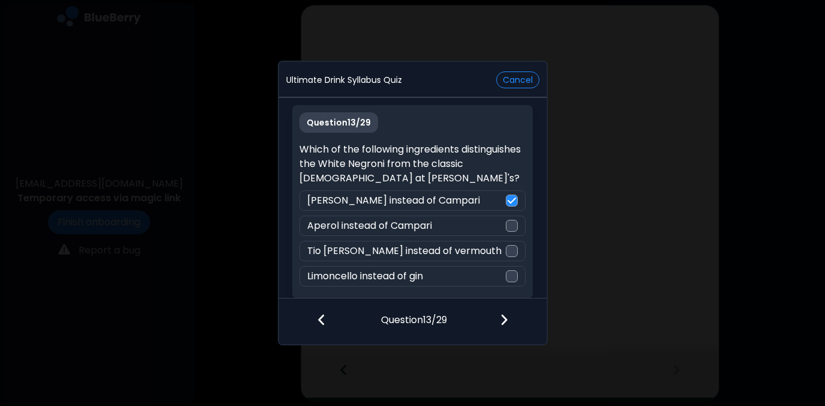
click at [507, 319] on img at bounding box center [504, 319] width 8 height 13
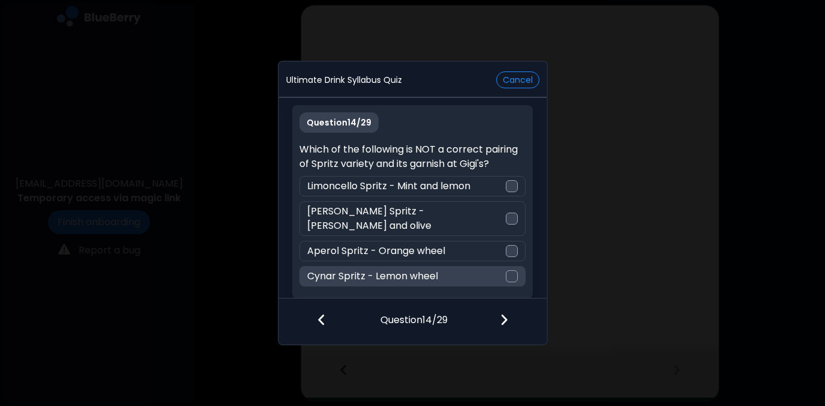
click at [515, 270] on div at bounding box center [512, 276] width 12 height 12
click at [503, 319] on img at bounding box center [504, 319] width 8 height 13
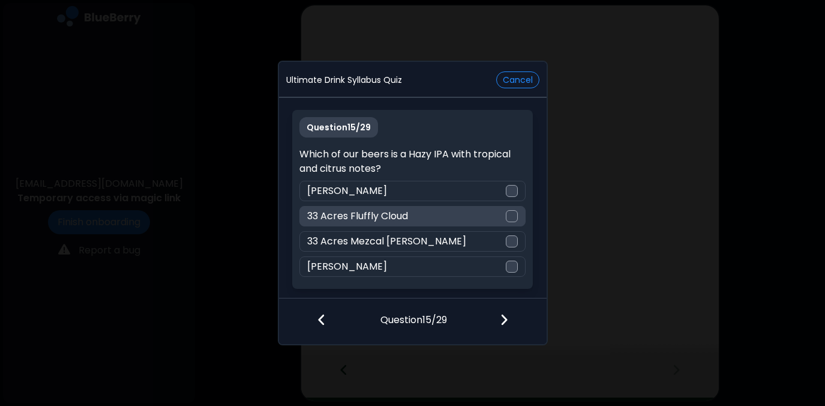
click at [511, 215] on div at bounding box center [512, 216] width 12 height 12
click at [504, 316] on img at bounding box center [504, 319] width 8 height 13
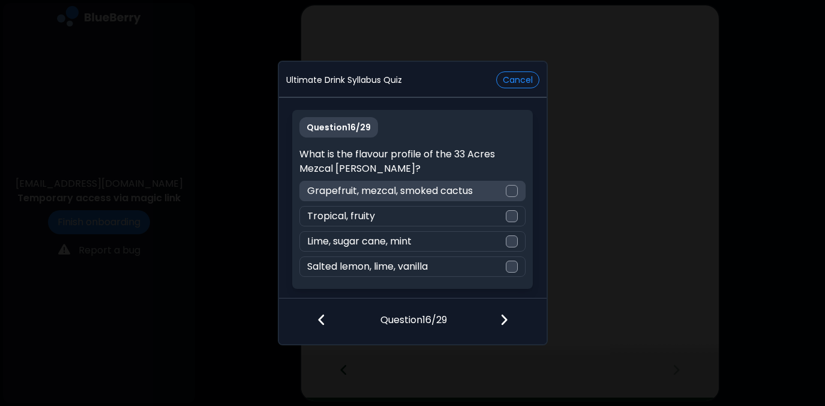
click at [515, 189] on div at bounding box center [512, 191] width 12 height 12
click at [507, 317] on img at bounding box center [504, 319] width 8 height 13
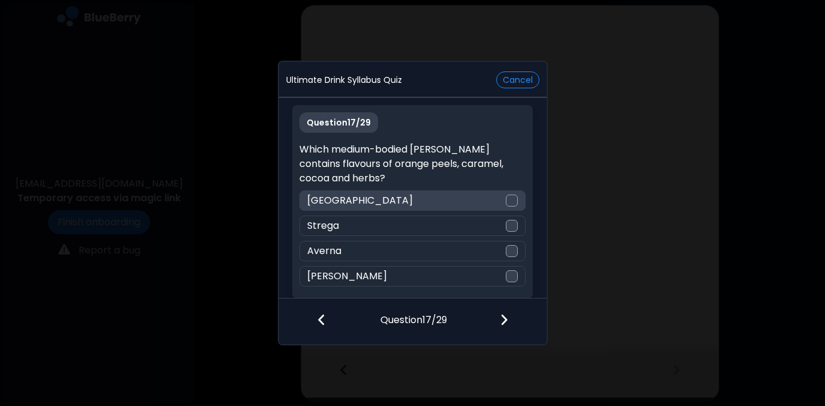
drag, startPoint x: 472, startPoint y: 208, endPoint x: 478, endPoint y: 207, distance: 6.0
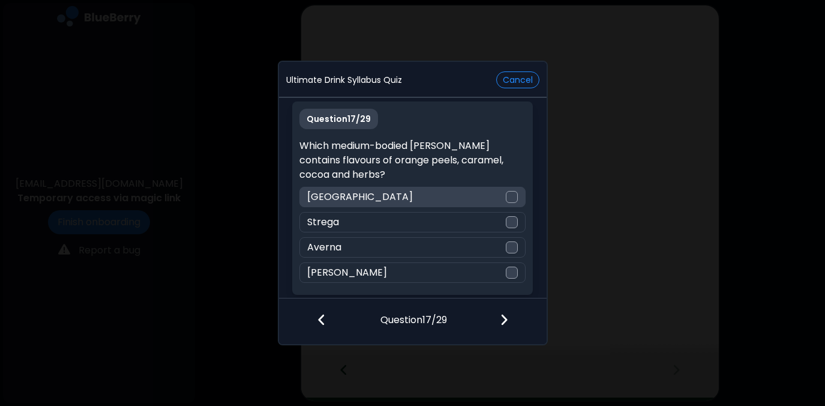
scroll to position [5, 0]
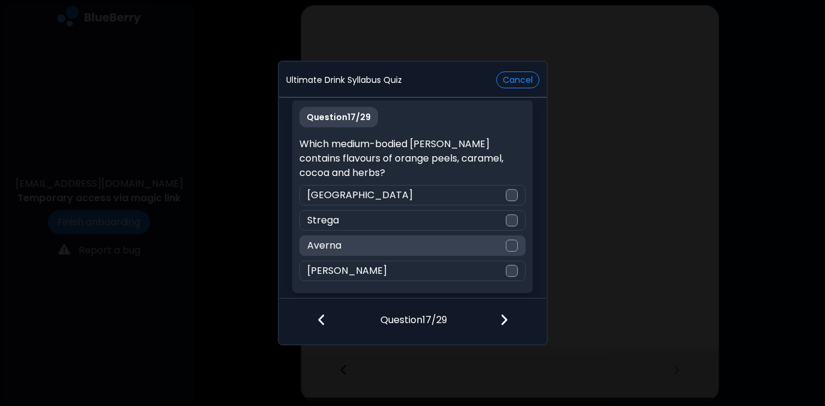
click at [510, 245] on div at bounding box center [512, 245] width 12 height 12
click at [510, 245] on img at bounding box center [511, 246] width 8 height 10
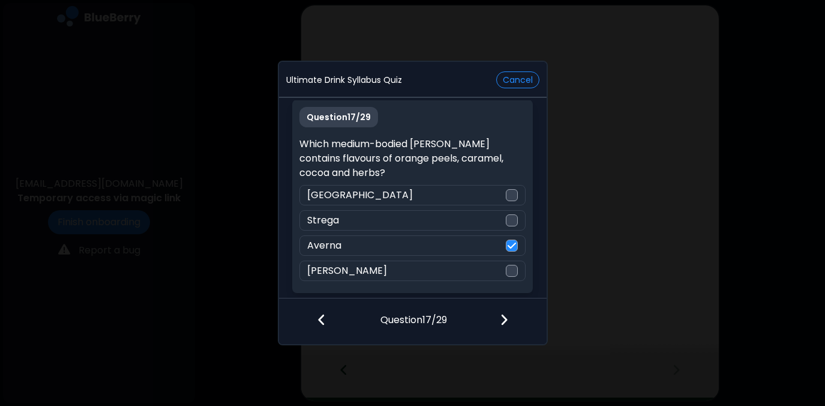
click at [504, 322] on img at bounding box center [504, 319] width 8 height 13
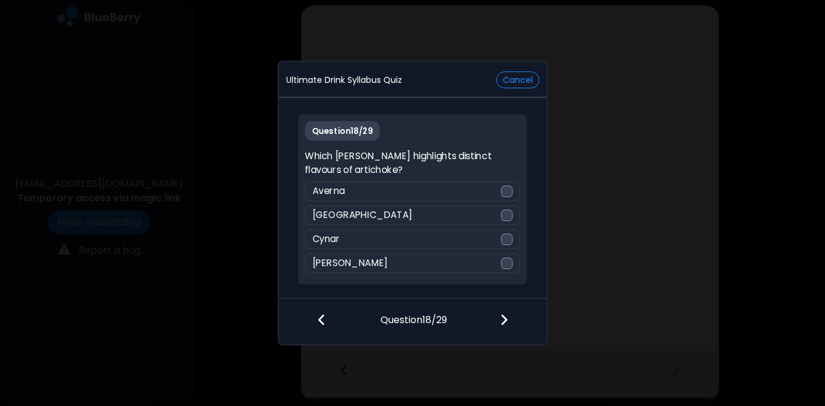
scroll to position [0, 0]
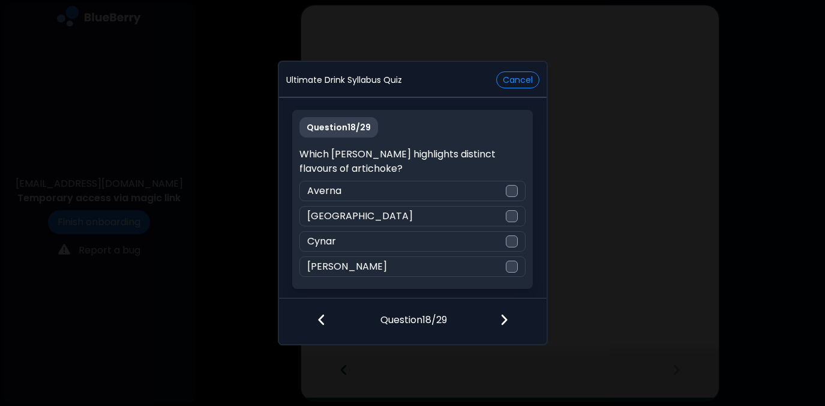
click at [328, 316] on div at bounding box center [315, 320] width 73 height 44
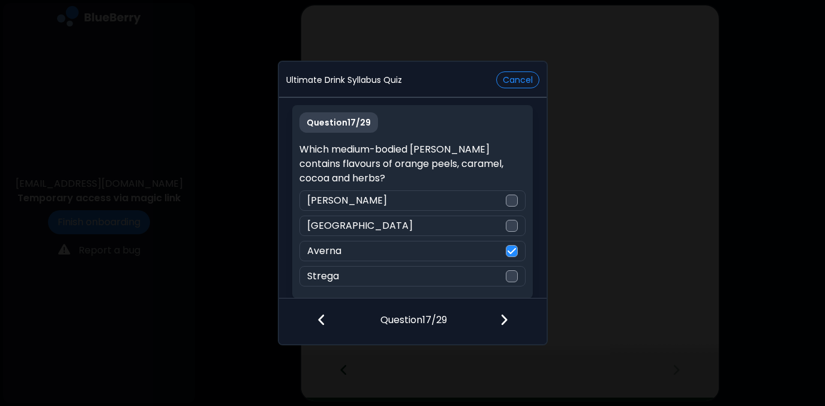
click at [328, 316] on div at bounding box center [315, 320] width 73 height 44
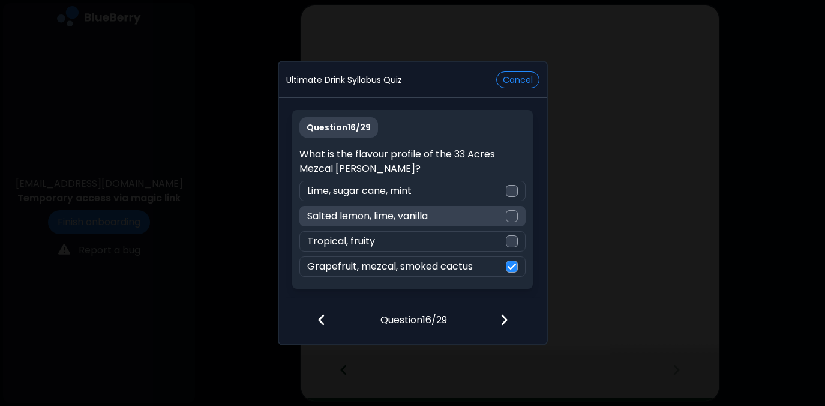
click at [511, 217] on div at bounding box center [512, 216] width 12 height 12
click at [507, 316] on img at bounding box center [504, 319] width 8 height 13
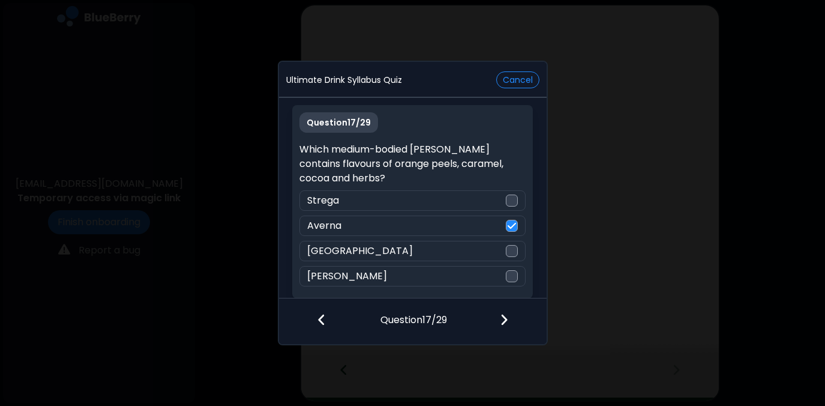
click at [507, 317] on img at bounding box center [504, 319] width 8 height 13
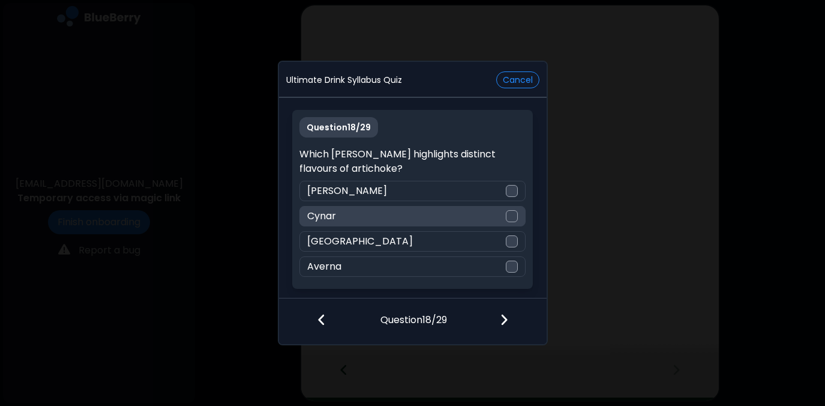
click at [509, 215] on div at bounding box center [512, 216] width 12 height 12
click at [503, 319] on img at bounding box center [504, 319] width 8 height 13
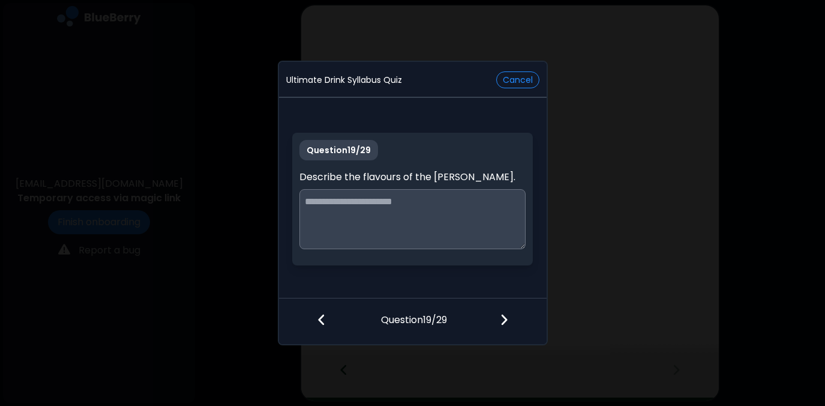
click at [415, 214] on textarea at bounding box center [412, 219] width 226 height 60
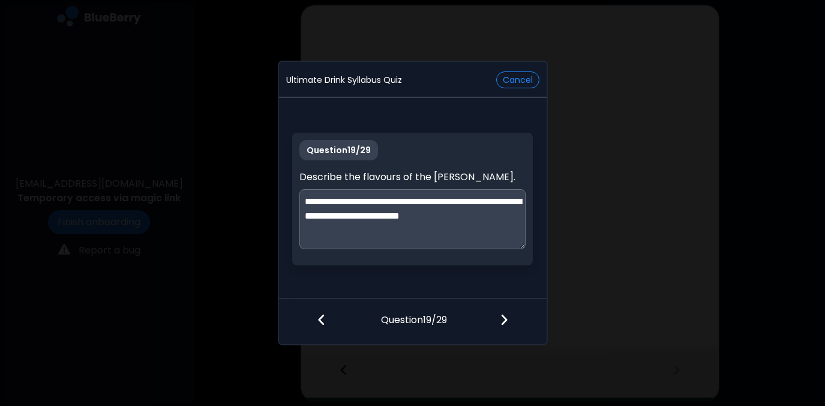
click at [489, 241] on textarea "**********" at bounding box center [412, 219] width 226 height 60
type textarea "**********"
click at [507, 317] on div at bounding box center [511, 320] width 71 height 44
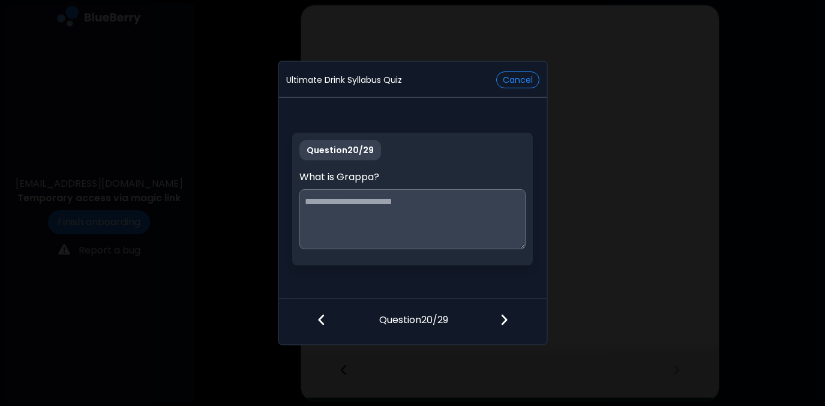
click at [457, 199] on textarea at bounding box center [412, 219] width 226 height 60
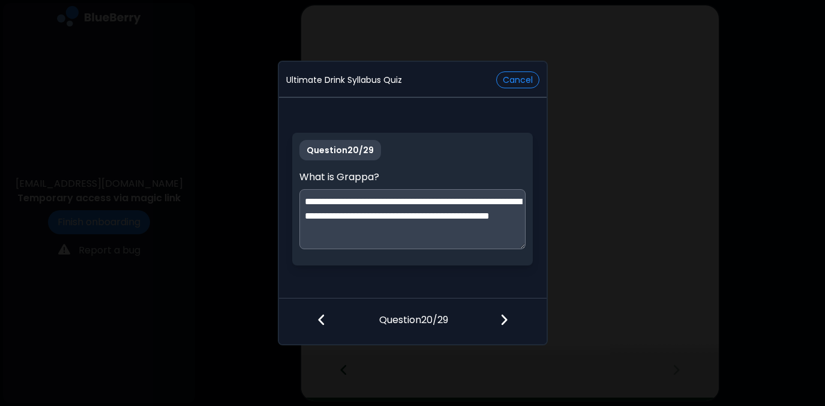
type textarea "**********"
click at [500, 316] on img at bounding box center [504, 319] width 8 height 13
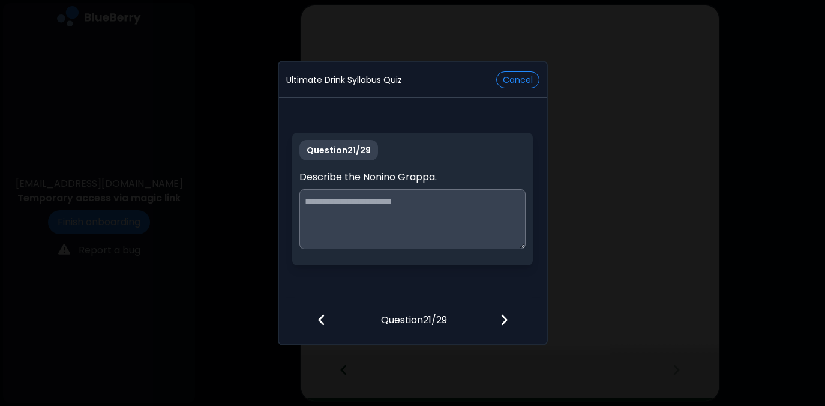
click at [415, 232] on textarea at bounding box center [412, 219] width 226 height 60
click at [424, 212] on textarea at bounding box center [412, 219] width 226 height 60
click at [349, 217] on textarea at bounding box center [412, 219] width 226 height 60
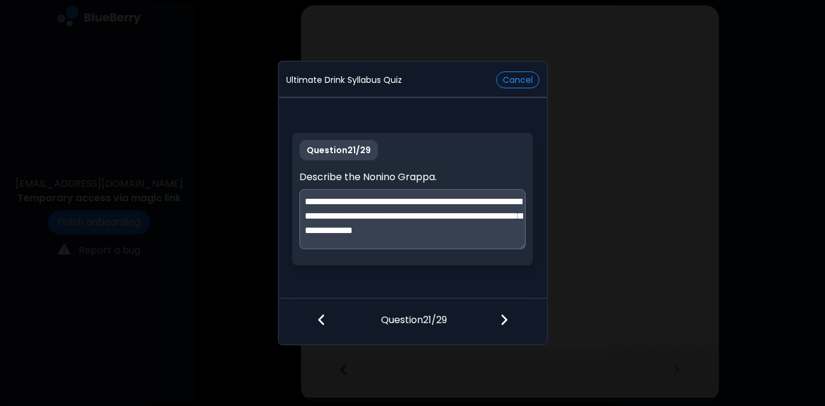
scroll to position [3, 0]
type textarea "**********"
click at [500, 320] on img at bounding box center [504, 319] width 8 height 13
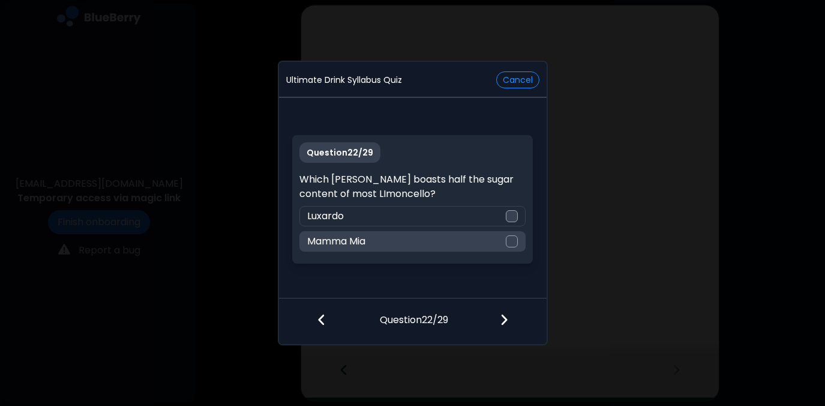
click at [516, 244] on div at bounding box center [512, 241] width 12 height 12
click at [504, 318] on img at bounding box center [504, 319] width 8 height 13
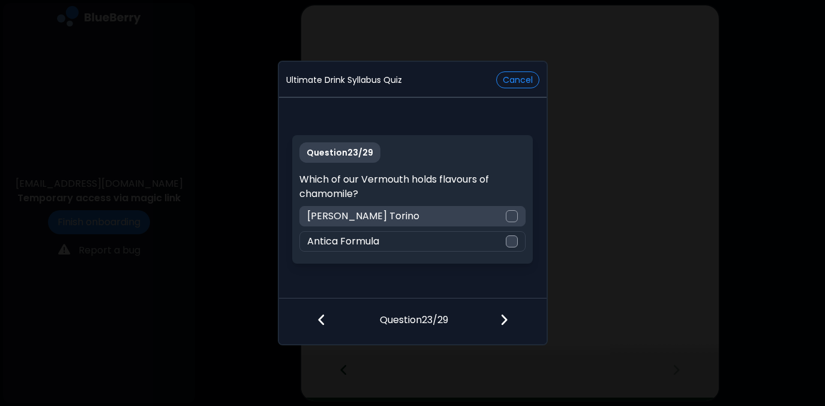
click at [511, 215] on div at bounding box center [512, 216] width 12 height 12
click at [505, 317] on img at bounding box center [504, 319] width 8 height 13
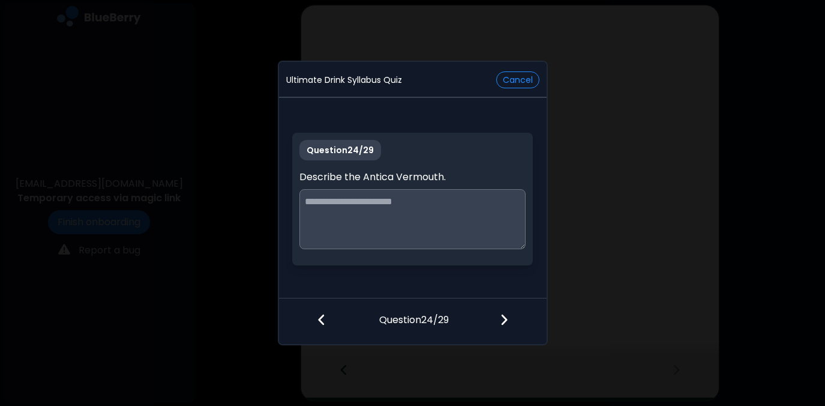
click at [396, 207] on textarea at bounding box center [412, 219] width 226 height 60
type textarea "*"
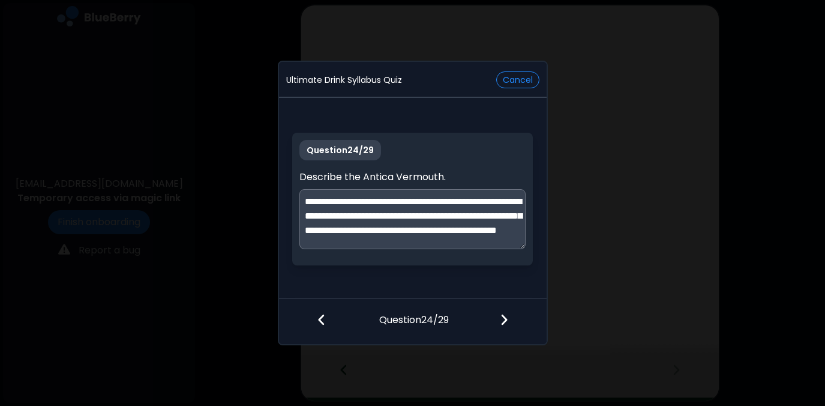
scroll to position [1, 0]
click at [501, 238] on textarea "**********" at bounding box center [412, 219] width 226 height 60
type textarea "**********"
click at [500, 319] on img at bounding box center [504, 319] width 8 height 13
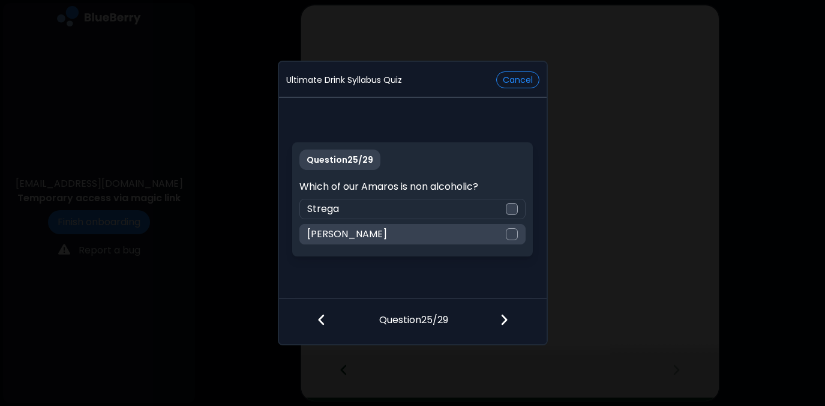
click at [507, 233] on div at bounding box center [512, 234] width 12 height 12
click at [504, 320] on img at bounding box center [504, 319] width 8 height 13
click at [515, 233] on div at bounding box center [512, 234] width 12 height 12
click at [501, 317] on img at bounding box center [504, 319] width 8 height 13
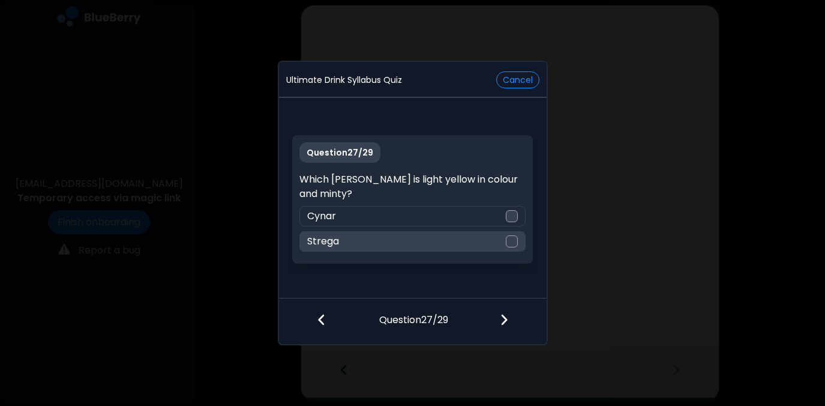
click at [516, 241] on div at bounding box center [512, 241] width 12 height 12
click at [504, 316] on img at bounding box center [504, 319] width 8 height 13
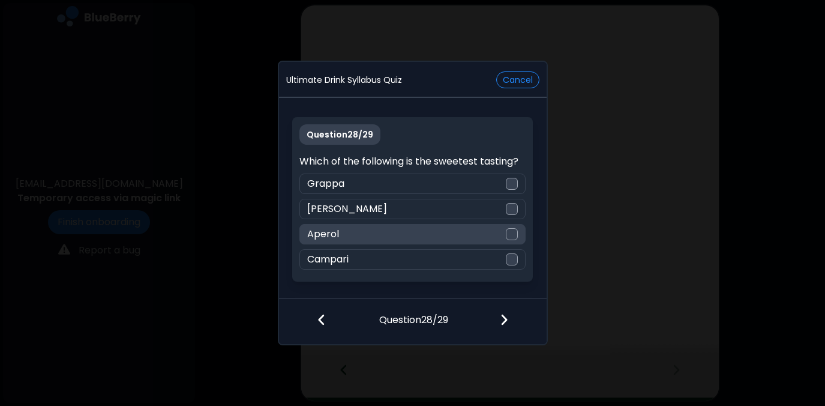
click at [512, 233] on div at bounding box center [512, 234] width 12 height 12
click at [504, 320] on img at bounding box center [504, 319] width 8 height 13
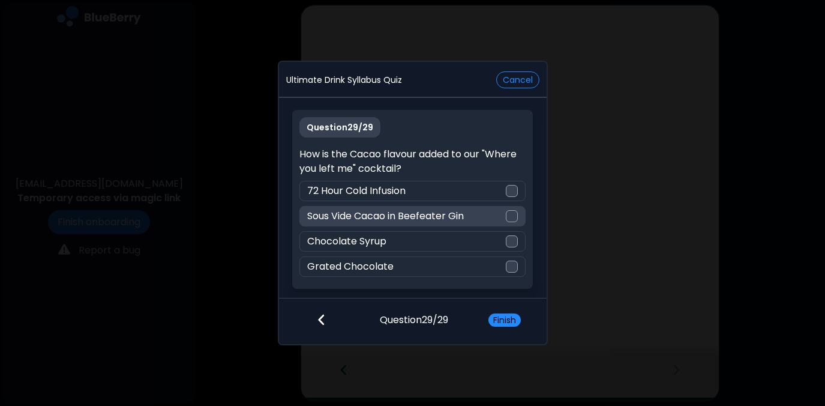
click at [512, 215] on div at bounding box center [512, 216] width 12 height 12
click at [508, 315] on button "Finish" at bounding box center [504, 319] width 32 height 13
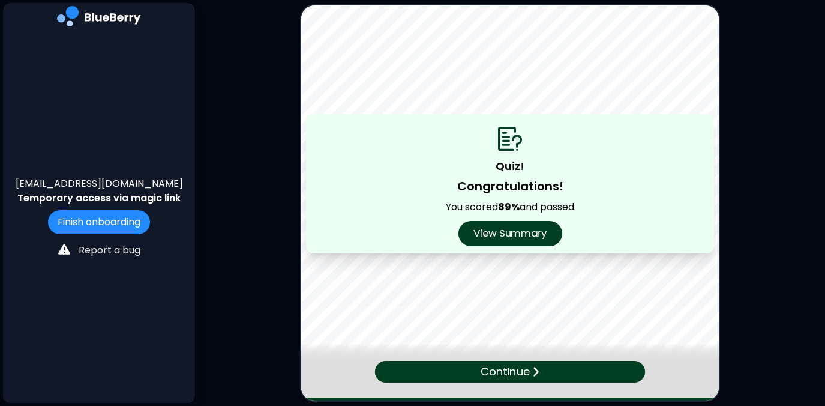
click at [501, 238] on button "View Summary" at bounding box center [510, 233] width 104 height 25
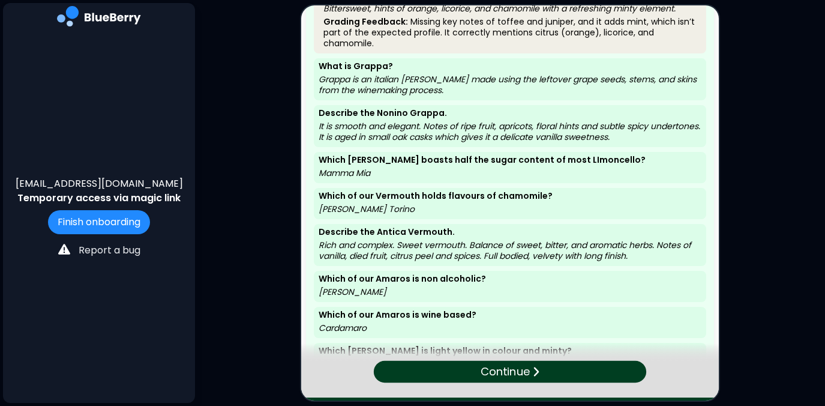
scroll to position [924, 0]
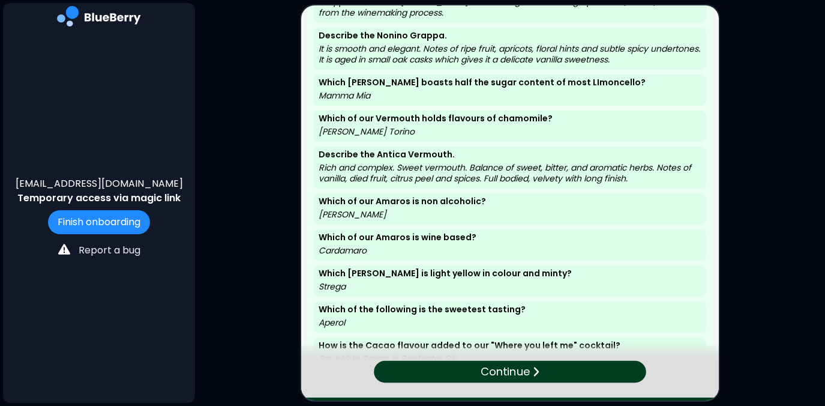
click at [506, 367] on p "Continue" at bounding box center [505, 371] width 49 height 17
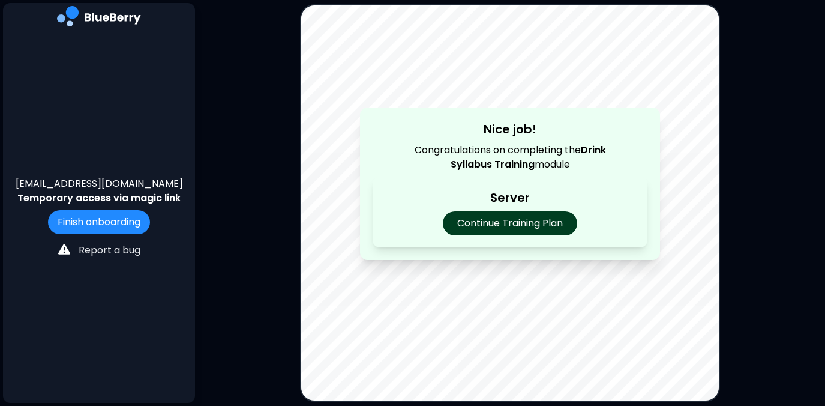
scroll to position [0, 0]
click at [513, 223] on p "Continue Training Plan" at bounding box center [509, 223] width 141 height 25
